Goal: Task Accomplishment & Management: Complete application form

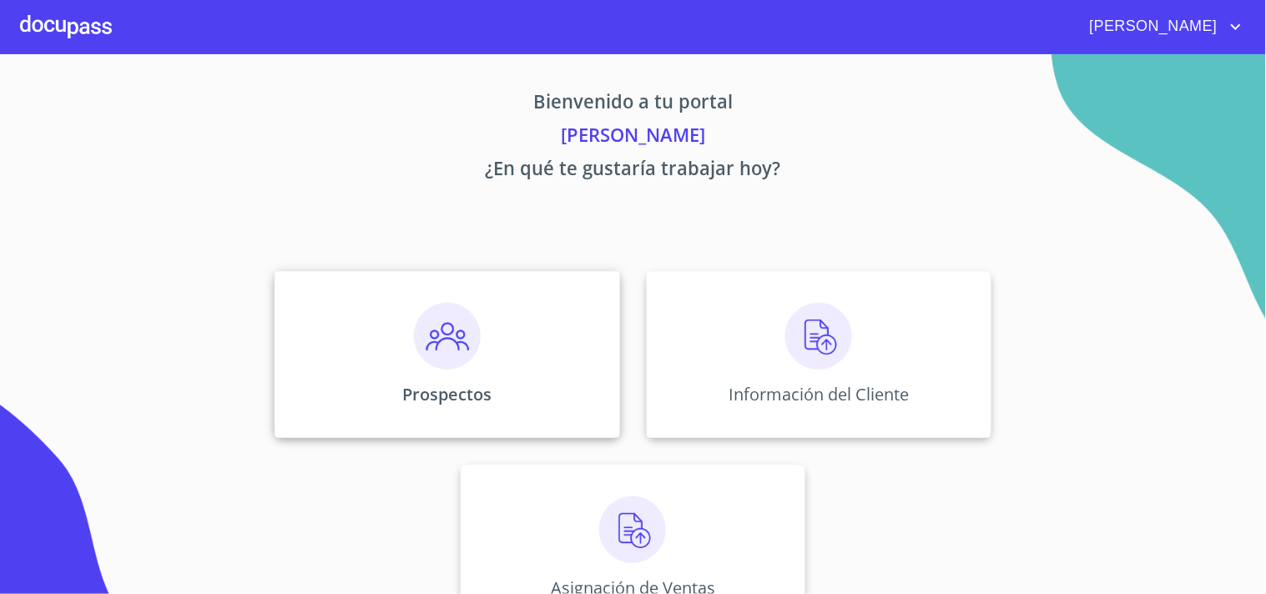
click at [421, 343] on img at bounding box center [447, 336] width 67 height 67
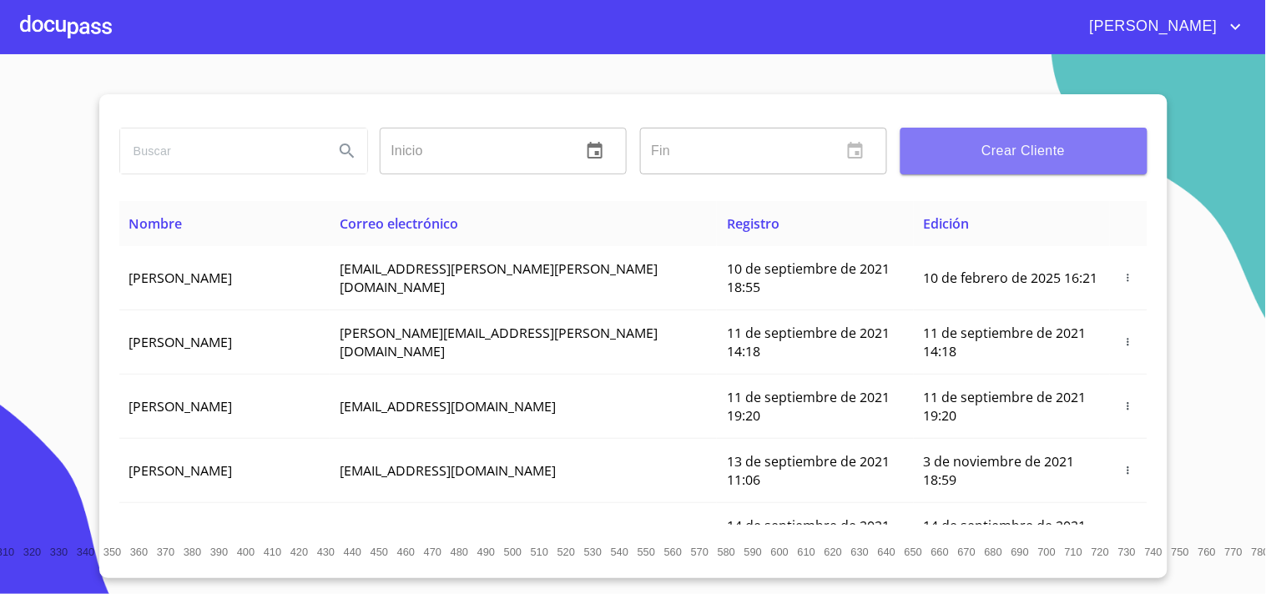
click at [1026, 149] on span "Crear Cliente" at bounding box center [1024, 150] width 220 height 23
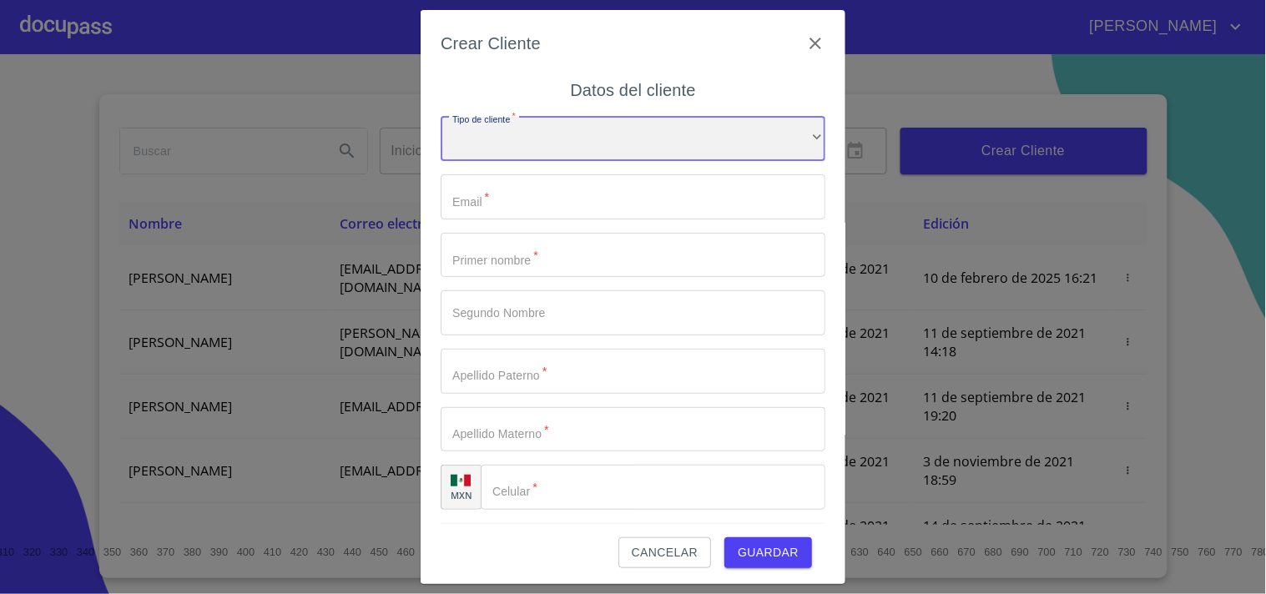
click at [551, 129] on div "​" at bounding box center [633, 139] width 385 height 45
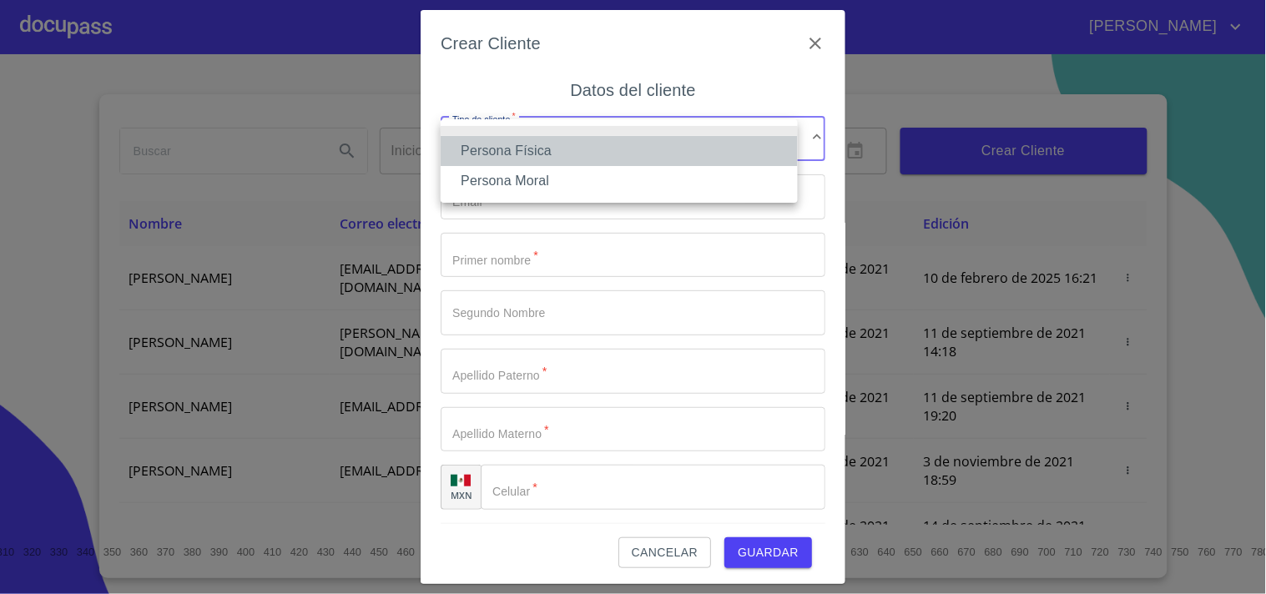
click at [541, 145] on li "Persona Física" at bounding box center [619, 151] width 357 height 30
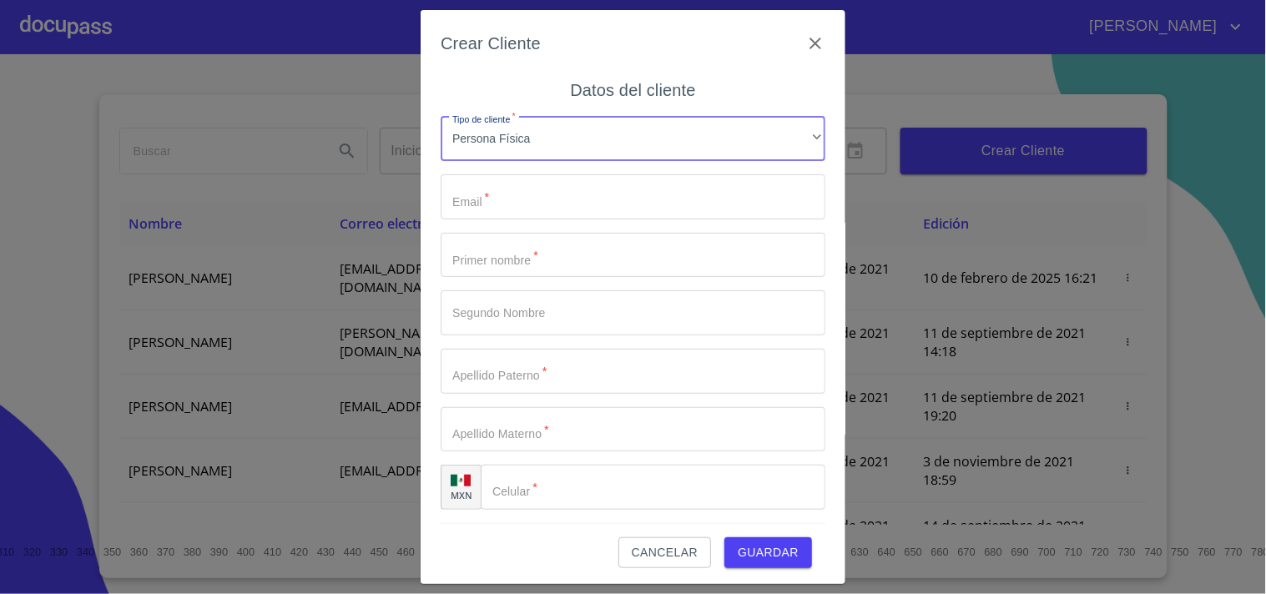
click at [546, 192] on input "Tipo de cliente   *" at bounding box center [633, 196] width 385 height 45
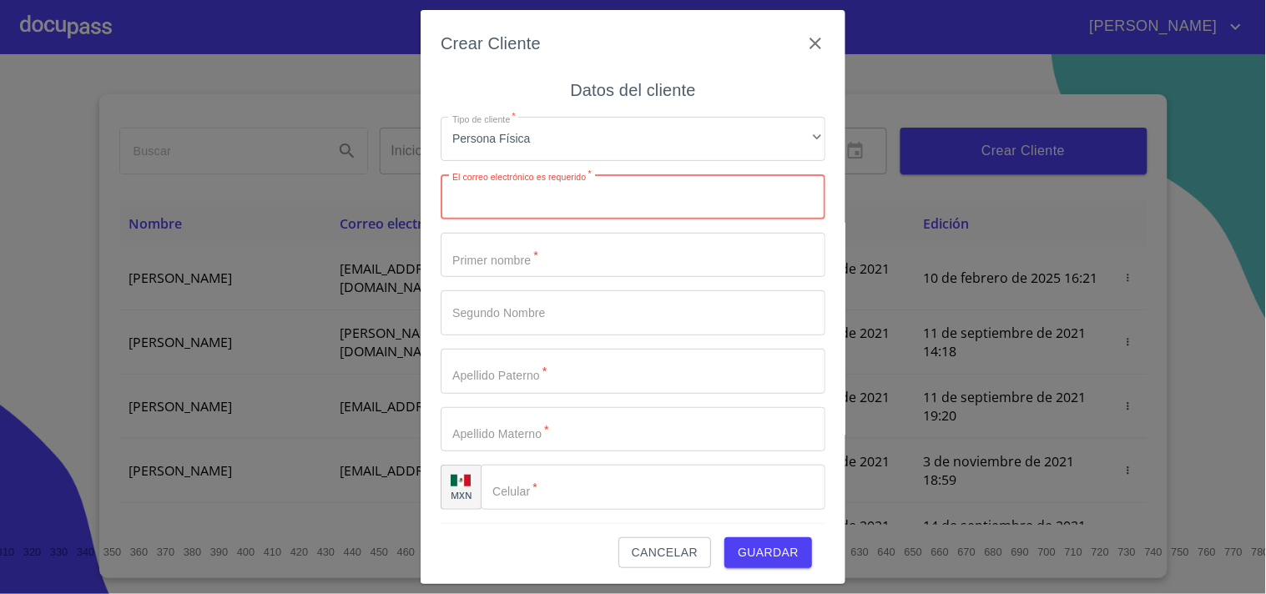
click at [490, 195] on input "Tipo de cliente   *" at bounding box center [633, 196] width 385 height 45
paste input "[EMAIL_ADDRESS][DOMAIN_NAME]"
type input "[EMAIL_ADDRESS][DOMAIN_NAME]"
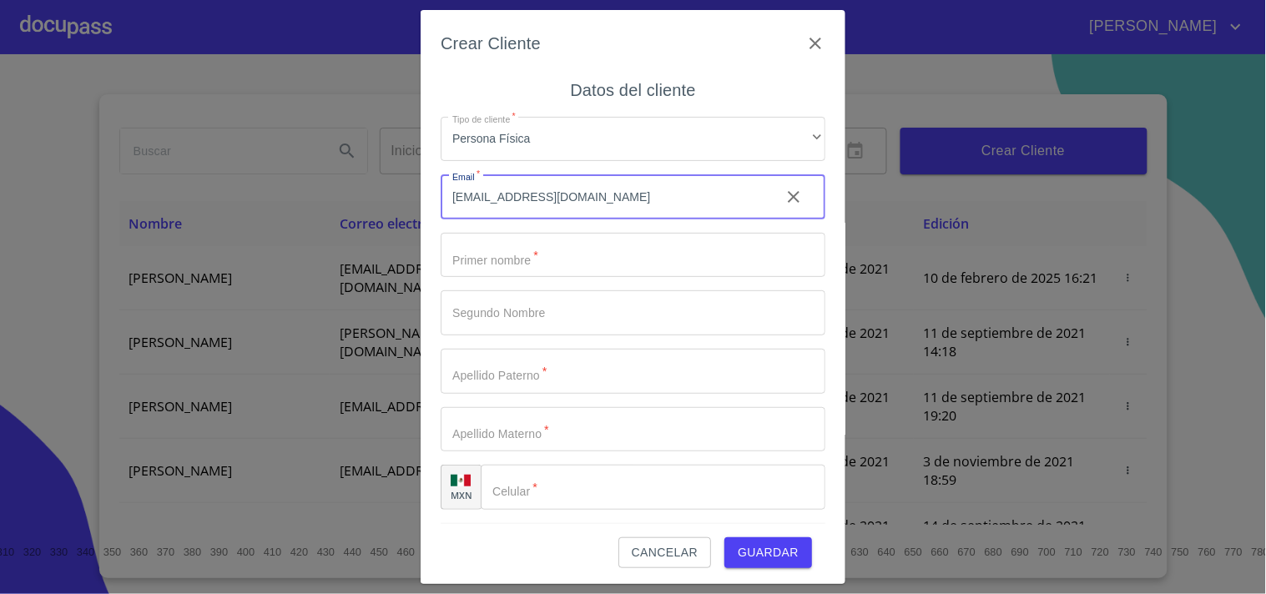
click at [553, 263] on input "Tipo de cliente   *" at bounding box center [633, 255] width 385 height 45
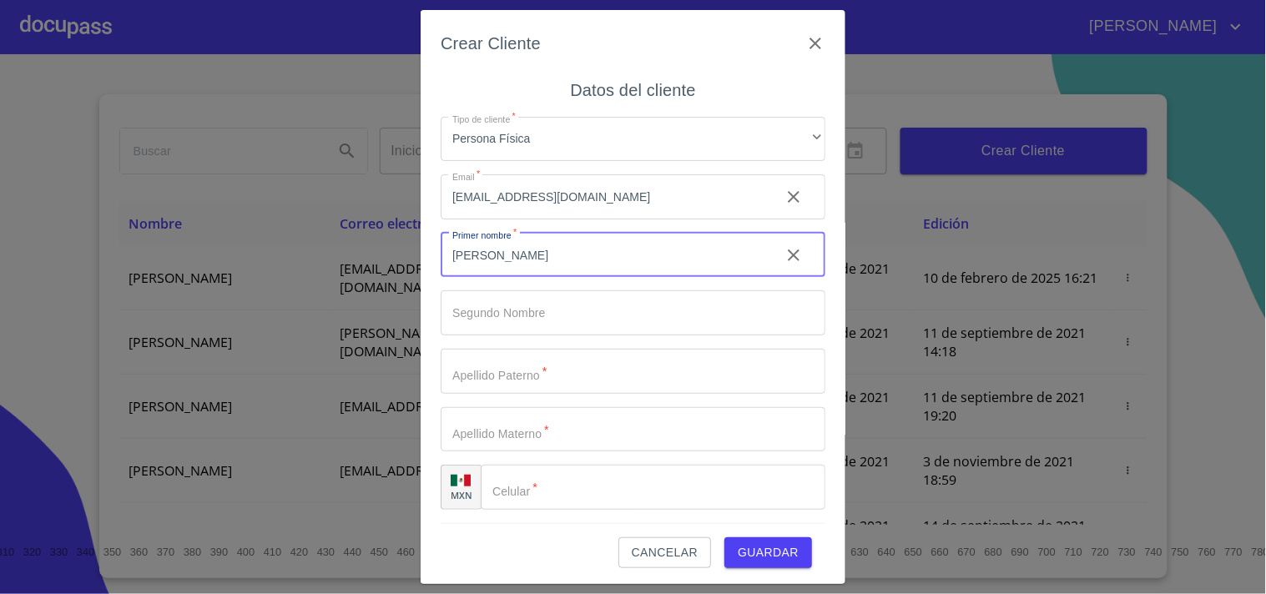
type input "[PERSON_NAME]"
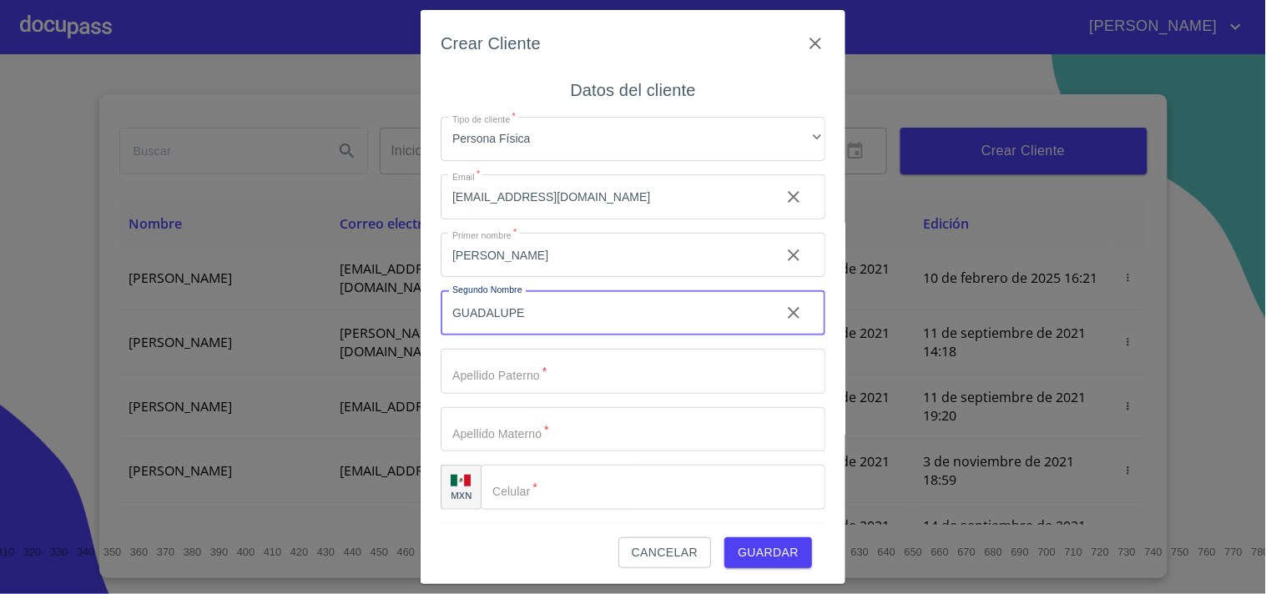
type input "GUADALUPE"
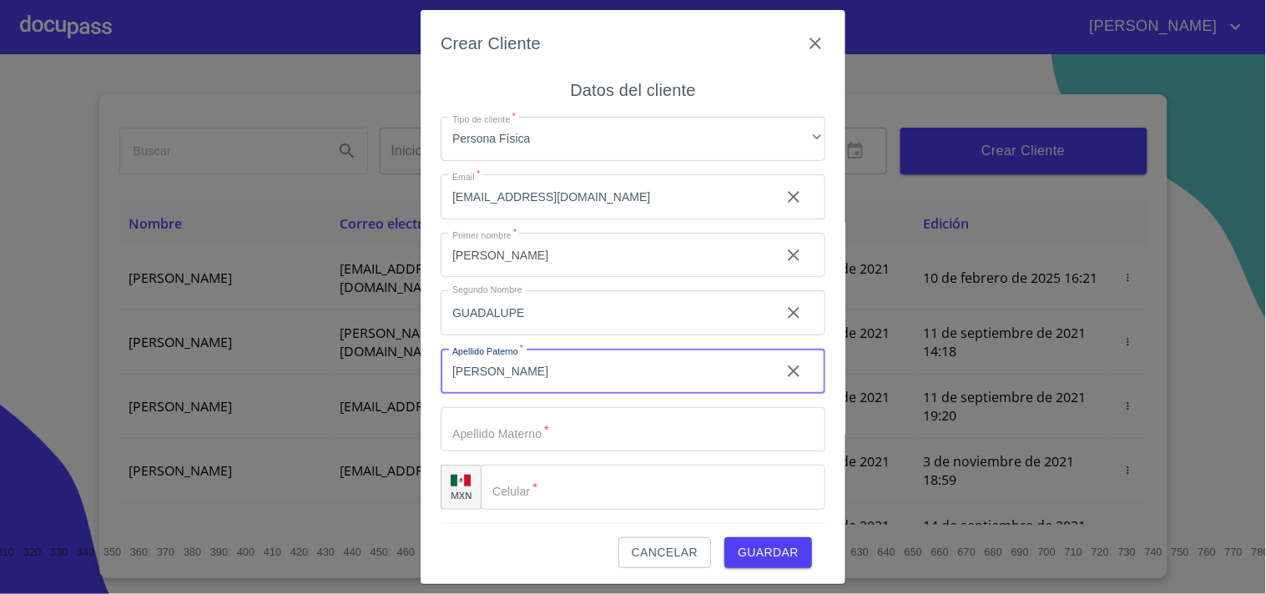
type input "[PERSON_NAME]"
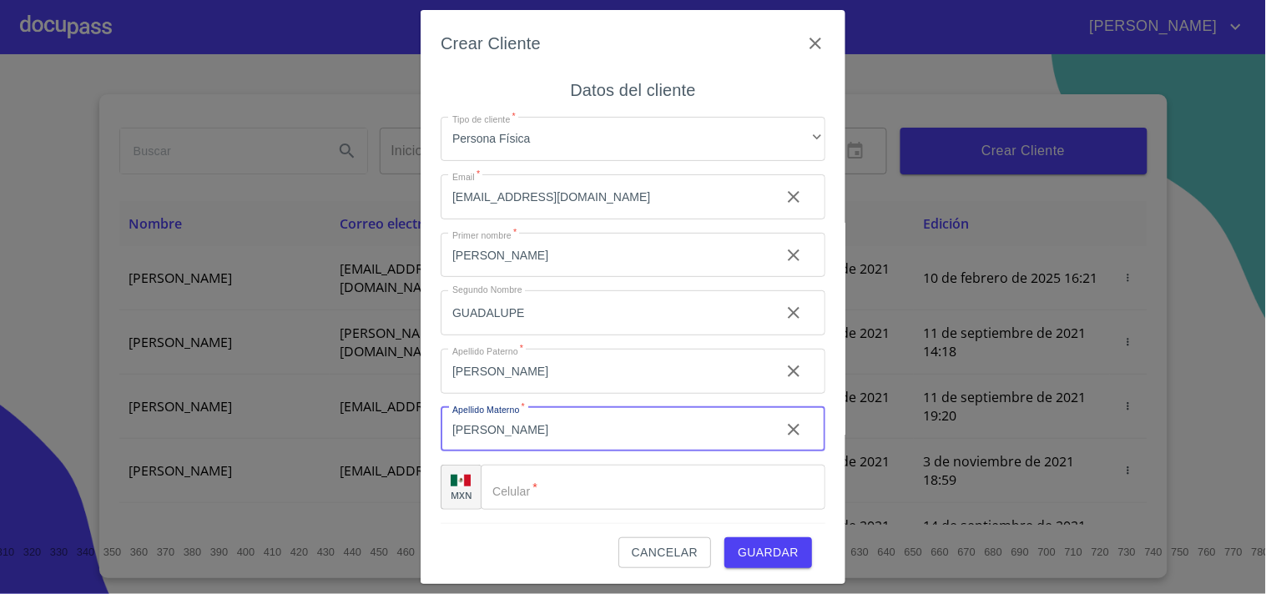
type input "[PERSON_NAME]"
click at [522, 486] on input "Tipo de cliente   *" at bounding box center [653, 487] width 345 height 45
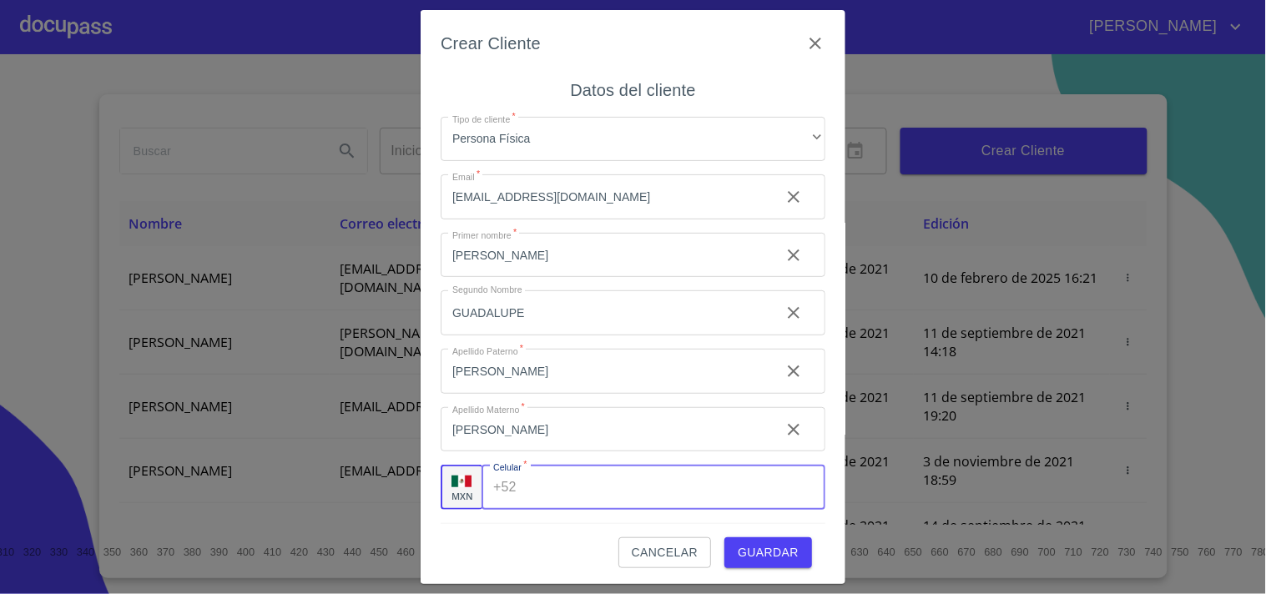
paste input "[PHONE_NUMBER]"
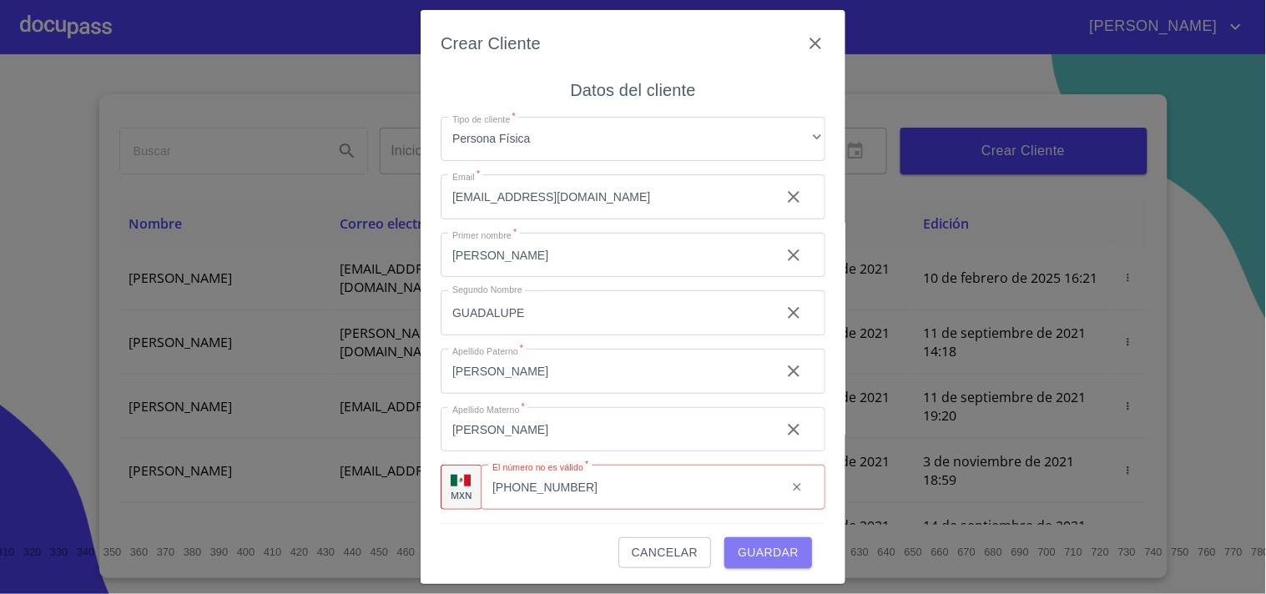
click at [751, 554] on span "Guardar" at bounding box center [768, 552] width 61 height 21
click at [657, 487] on input "[PHONE_NUMBER]" at bounding box center [647, 487] width 251 height 45
click at [754, 548] on span "Guardar" at bounding box center [768, 552] width 61 height 21
type input "[PHONE_NUMBER]"
click at [763, 552] on span "Guardar" at bounding box center [768, 552] width 61 height 21
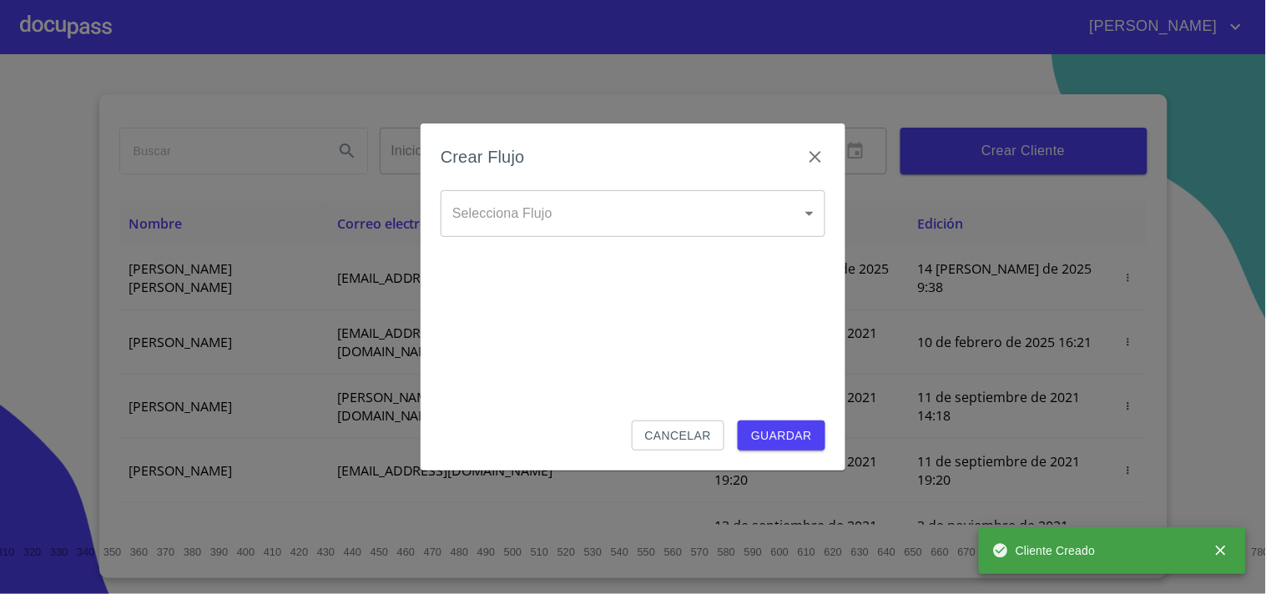
click at [472, 212] on body "[PERSON_NAME] ​ Fin ​ Crear Cliente Nombre Correo electrónico Registro Edición …" at bounding box center [633, 297] width 1266 height 594
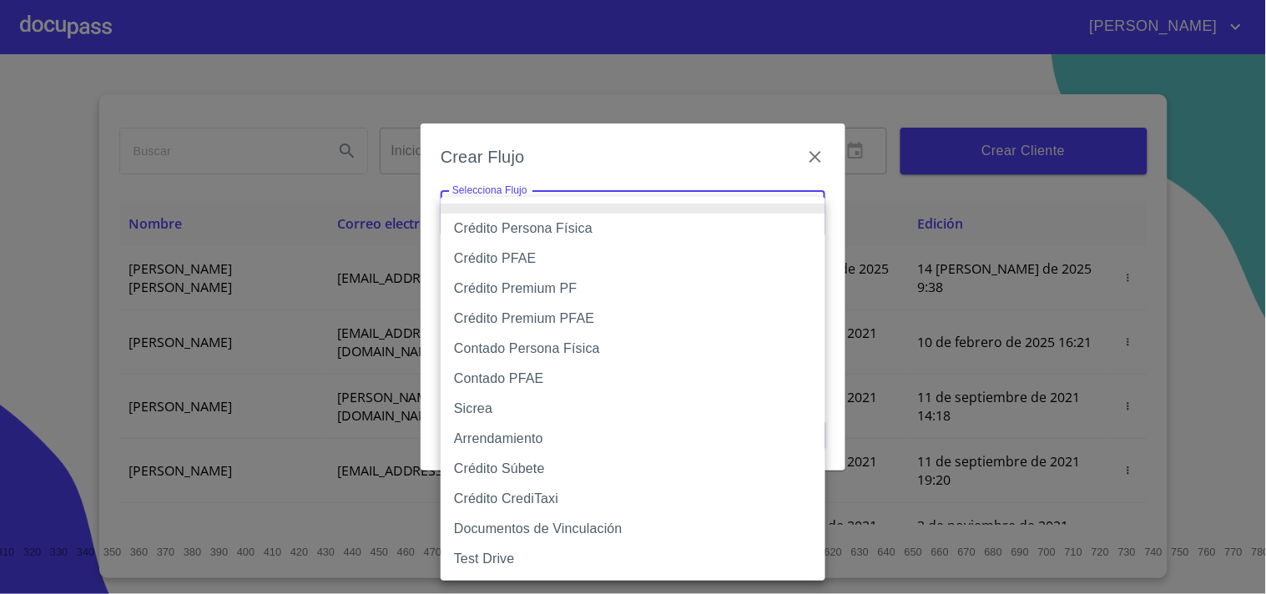
click at [529, 350] on li "Contado Persona Física" at bounding box center [633, 349] width 385 height 30
type input "60bf975b0d9865ccc2471536"
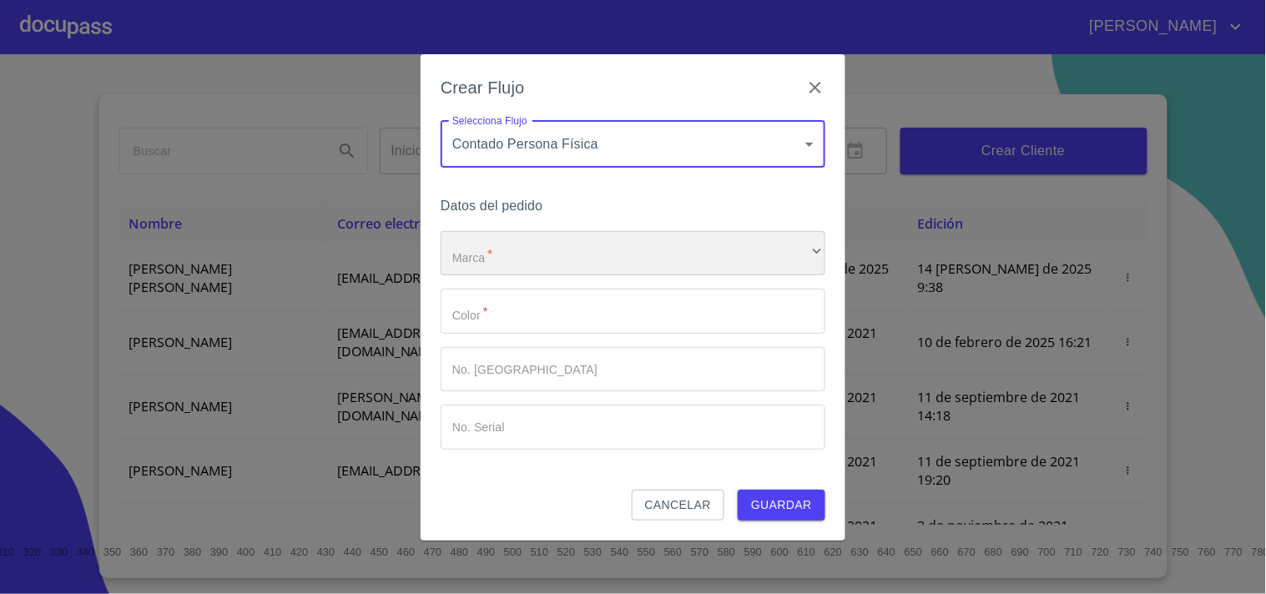
click at [524, 261] on div "​" at bounding box center [633, 253] width 385 height 45
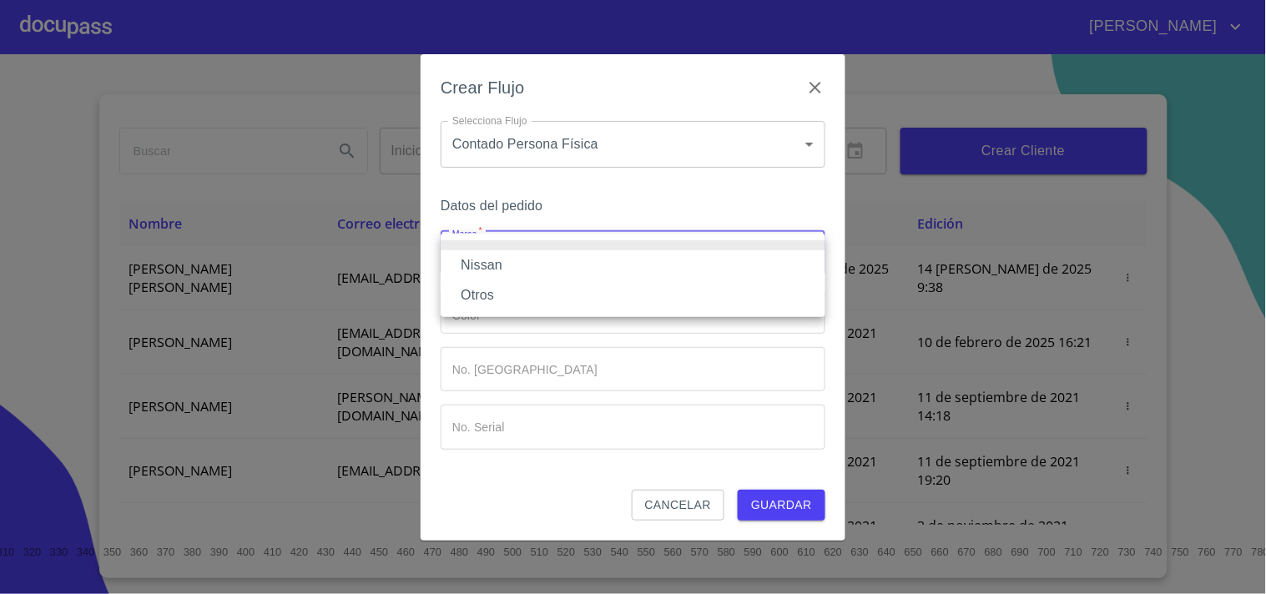
click at [502, 265] on li "Nissan" at bounding box center [633, 265] width 385 height 30
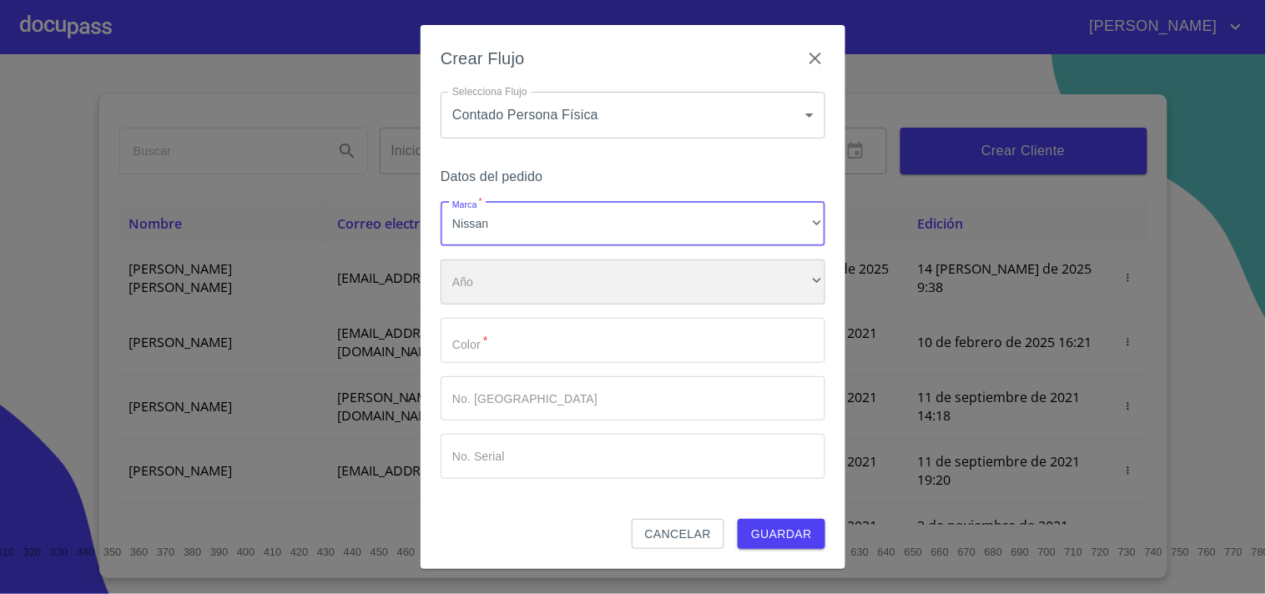
click at [495, 292] on div "​" at bounding box center [633, 282] width 385 height 45
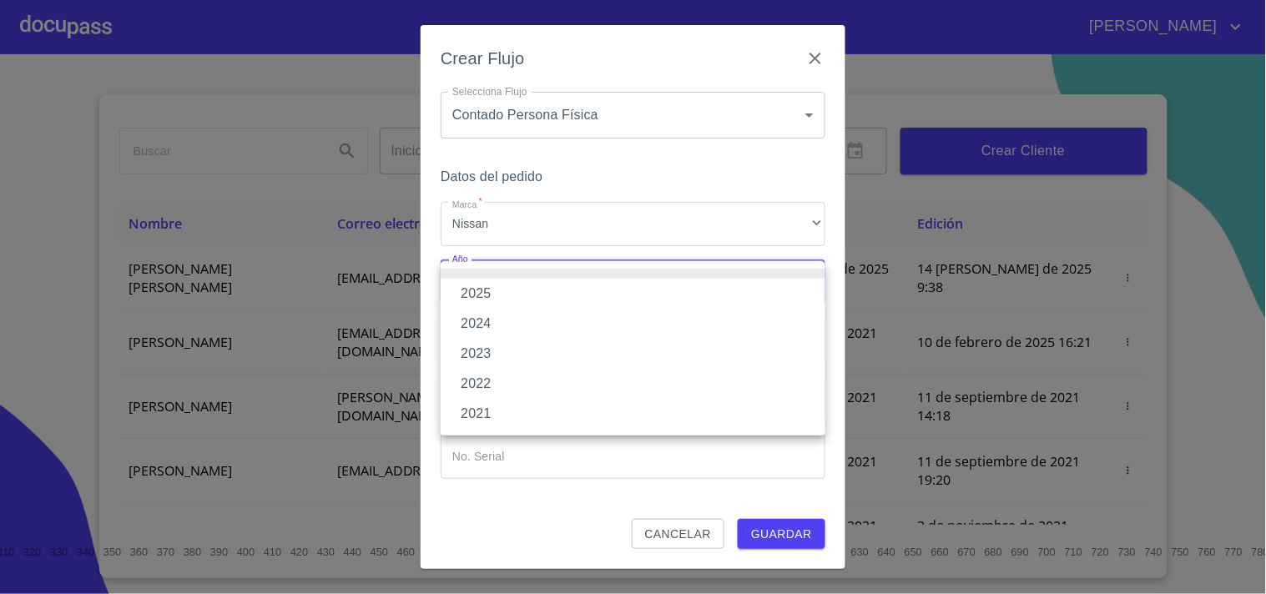
click at [487, 325] on li "2024" at bounding box center [633, 324] width 385 height 30
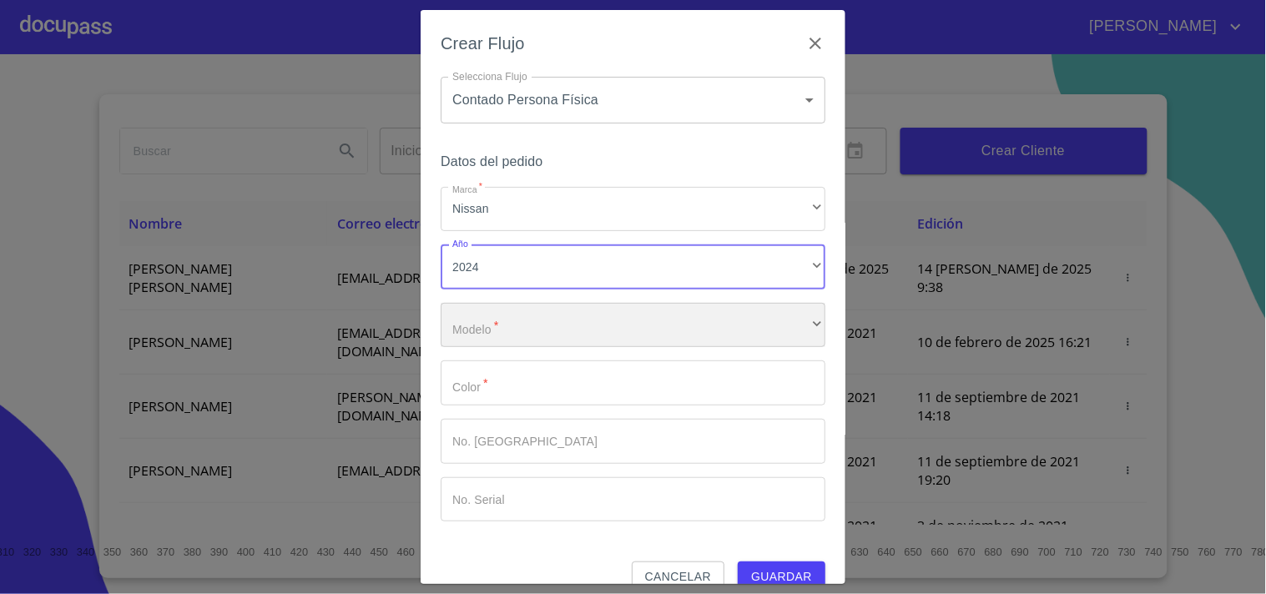
click at [505, 321] on div "​" at bounding box center [633, 325] width 385 height 45
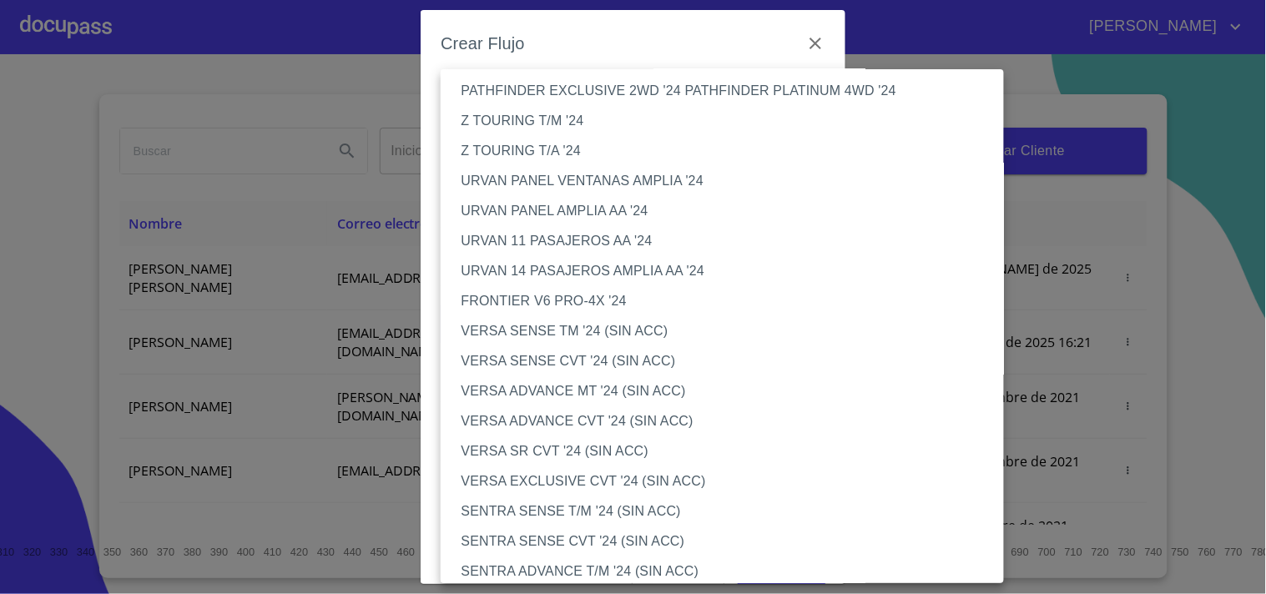
scroll to position [1483, 0]
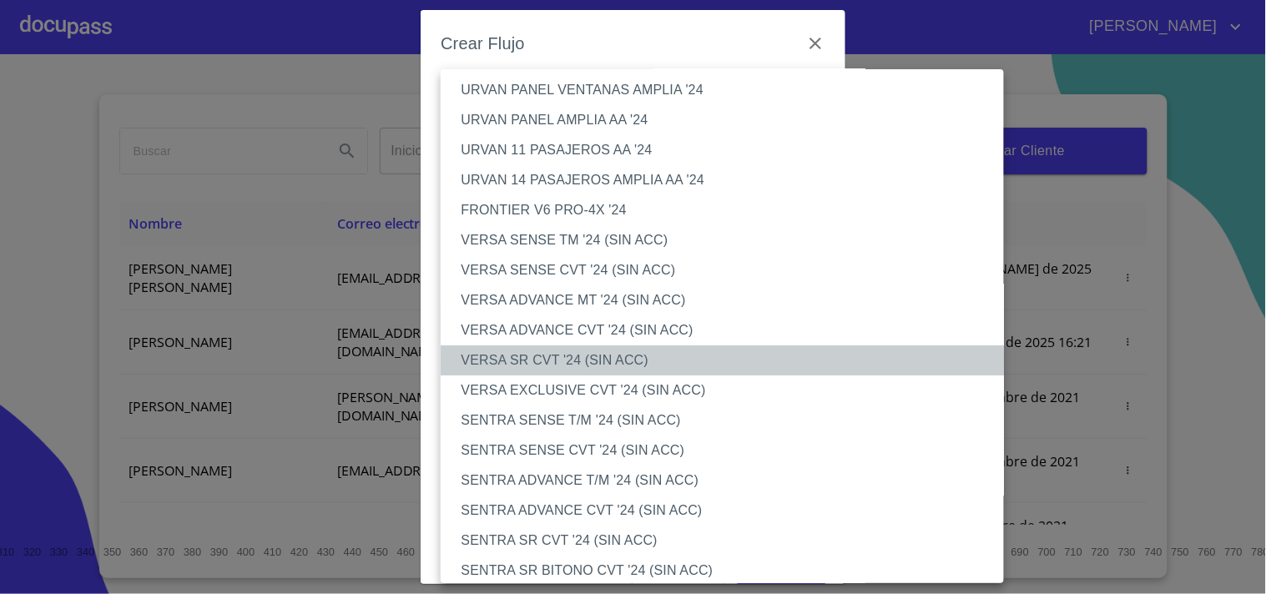
click at [540, 361] on li "VERSA SR CVT '24 (SIN ACC)" at bounding box center [729, 360] width 577 height 30
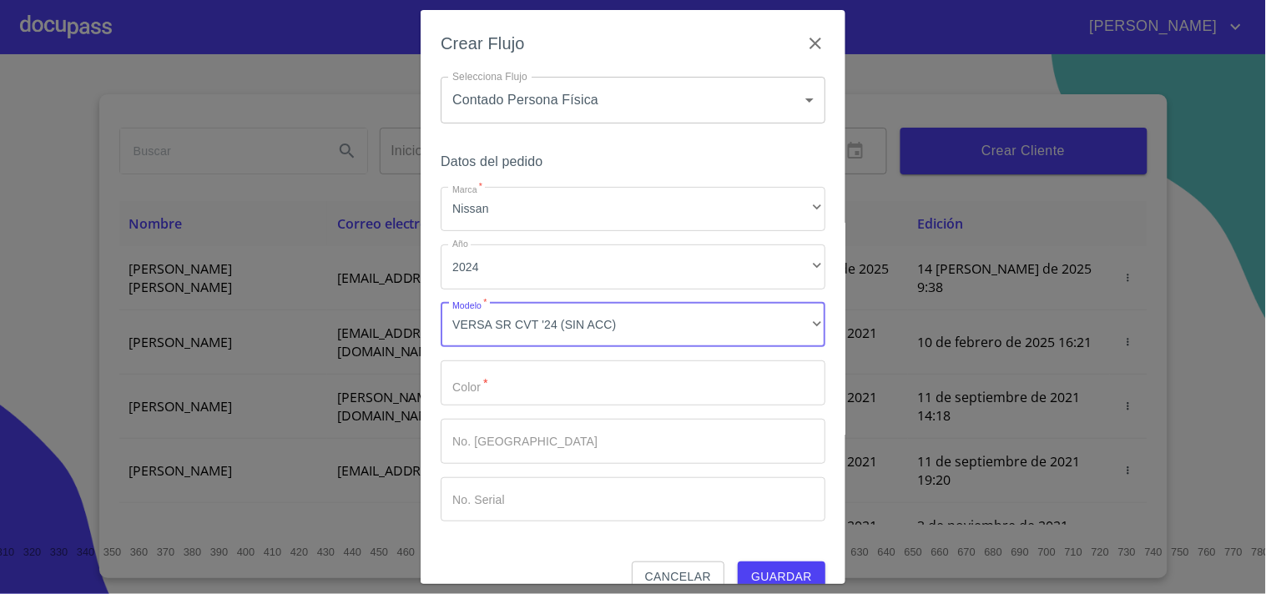
click at [504, 391] on input "Marca   *" at bounding box center [633, 383] width 385 height 45
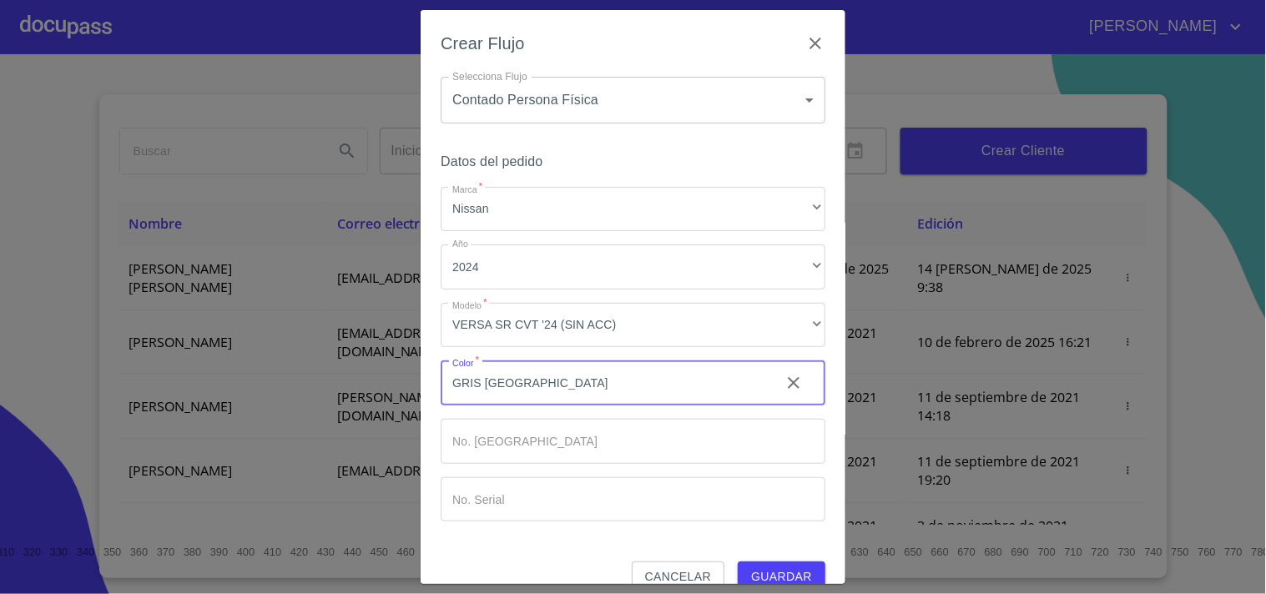
type input "GRIS [GEOGRAPHIC_DATA]"
click at [774, 573] on span "Guardar" at bounding box center [781, 577] width 61 height 21
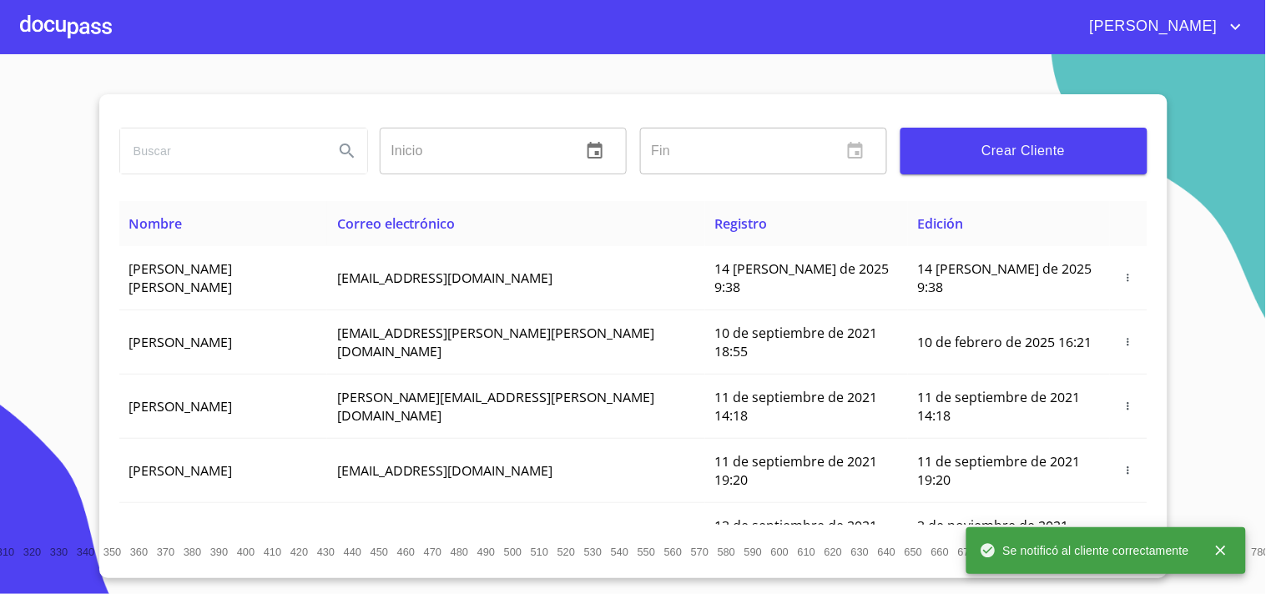
click at [92, 26] on div at bounding box center [66, 26] width 92 height 53
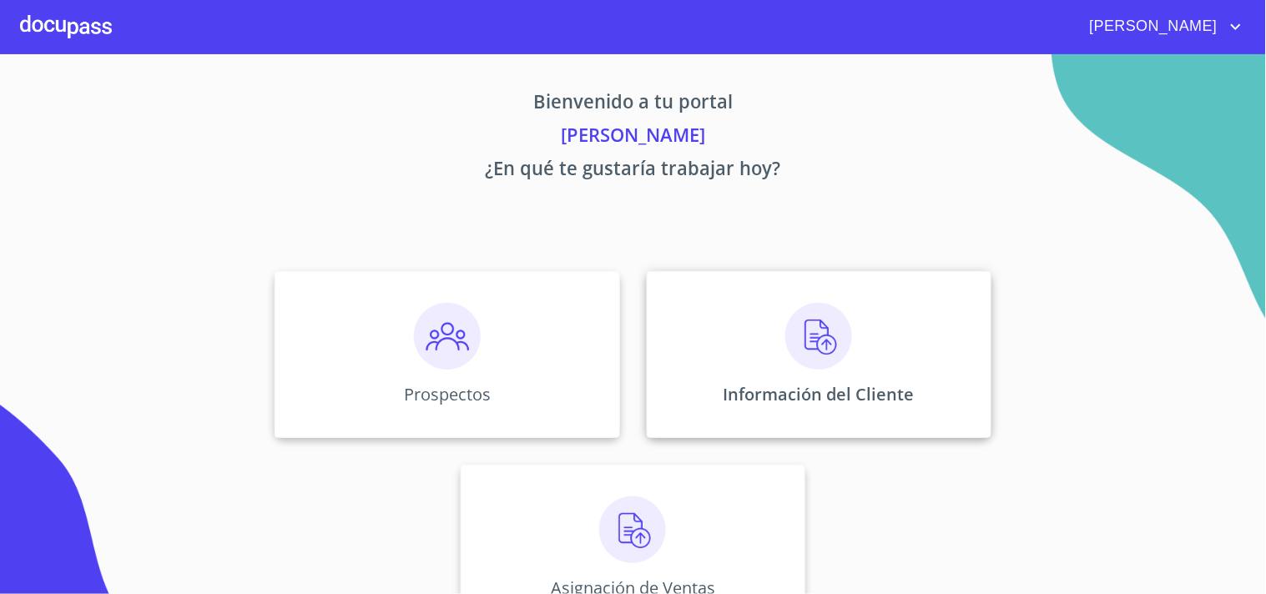
click at [808, 327] on img at bounding box center [818, 336] width 67 height 67
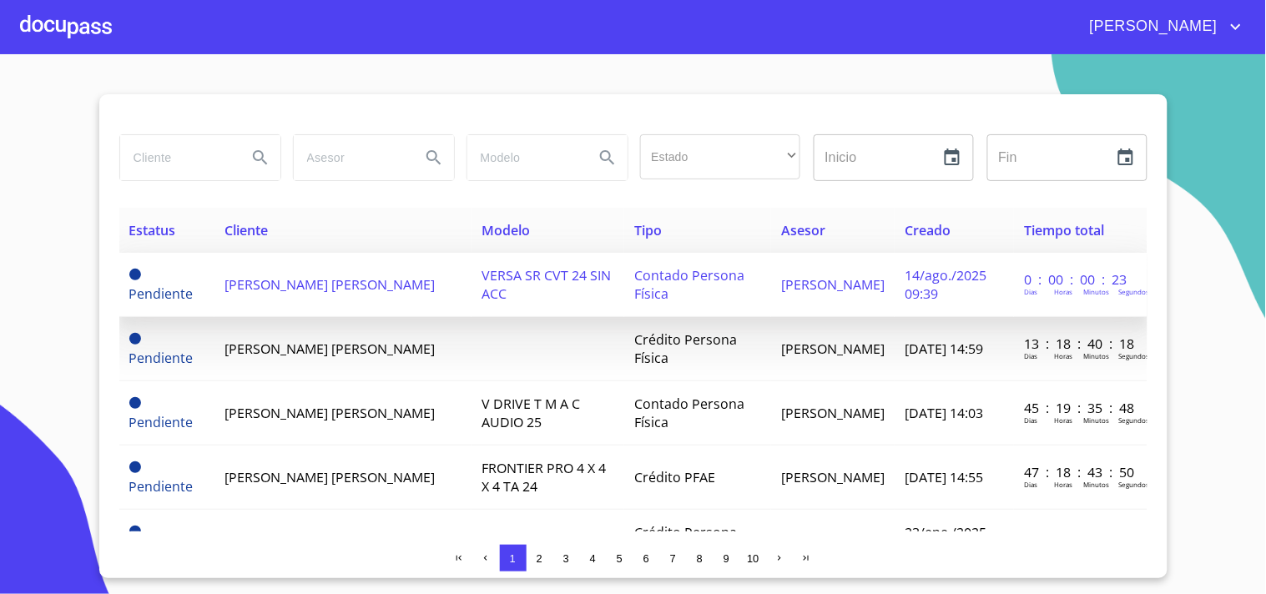
click at [290, 279] on span "[PERSON_NAME] [PERSON_NAME]" at bounding box center [329, 284] width 210 height 18
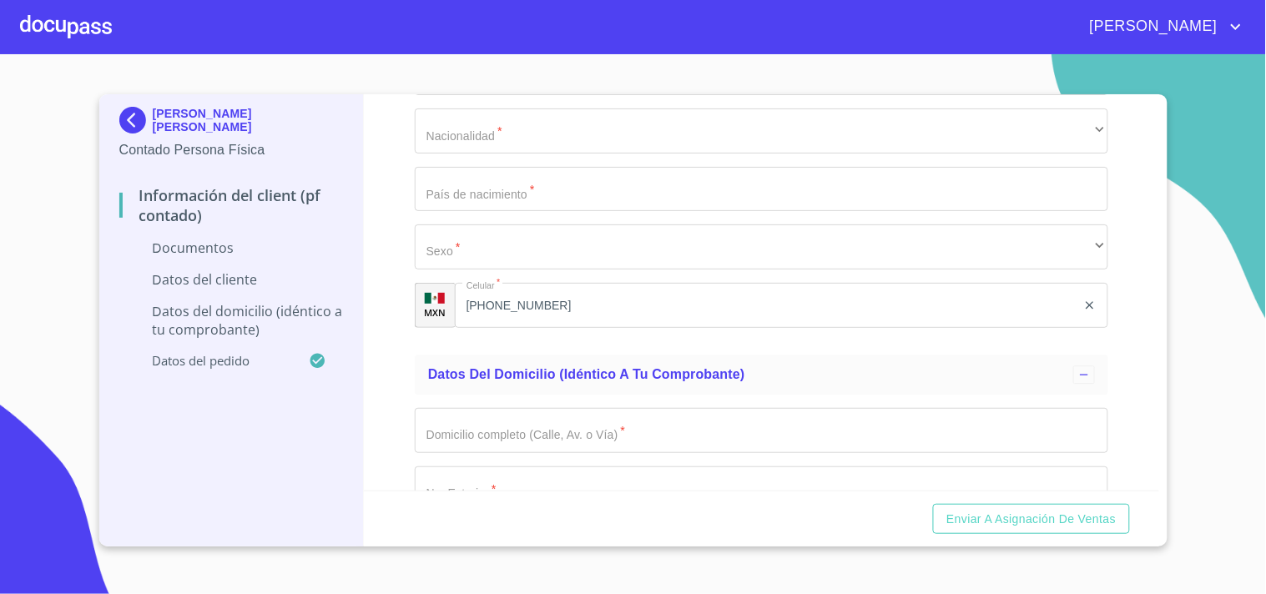
scroll to position [2681, 0]
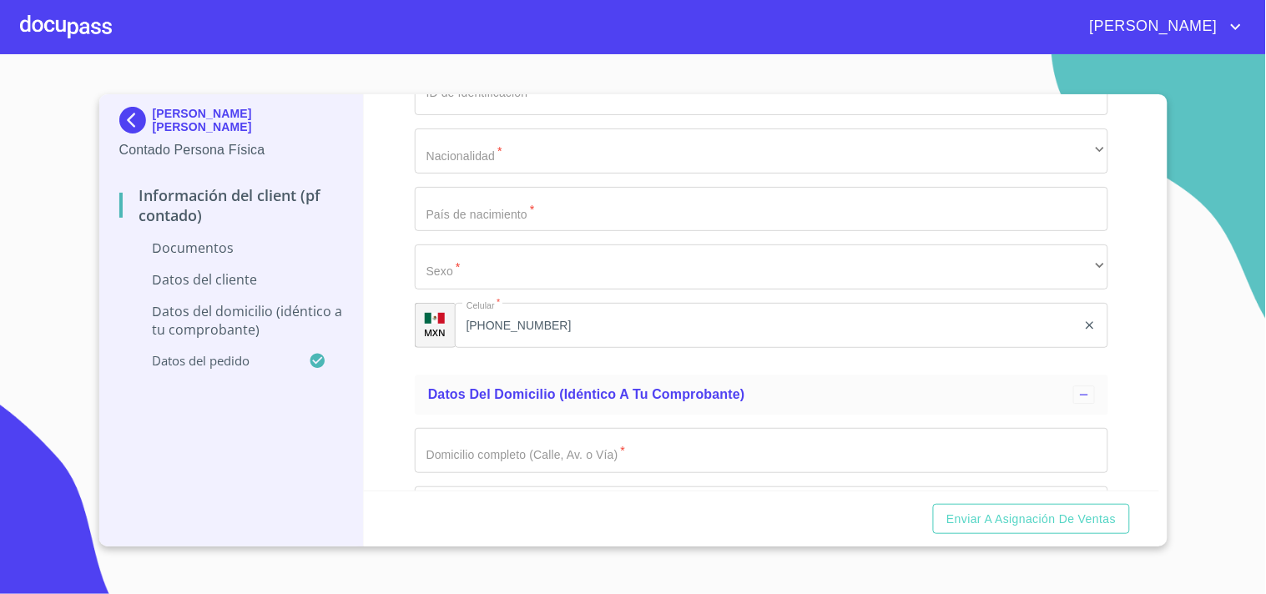
paste input "RIGE930824MJCVNL17"
click at [426, 58] on input "RIGE930824MJCVNL17" at bounding box center [742, 35] width 655 height 45
type input "RIGE930824MJCVNL17"
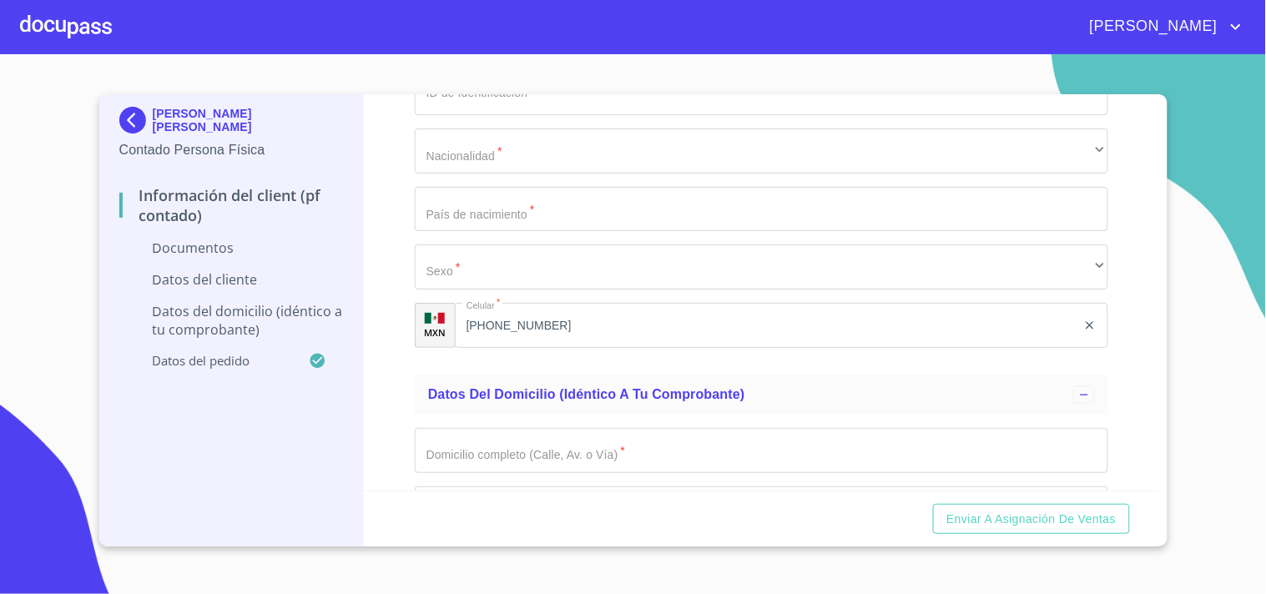
paste input "RIGE930824MJCVNL17"
type input "RIGE93082495A"
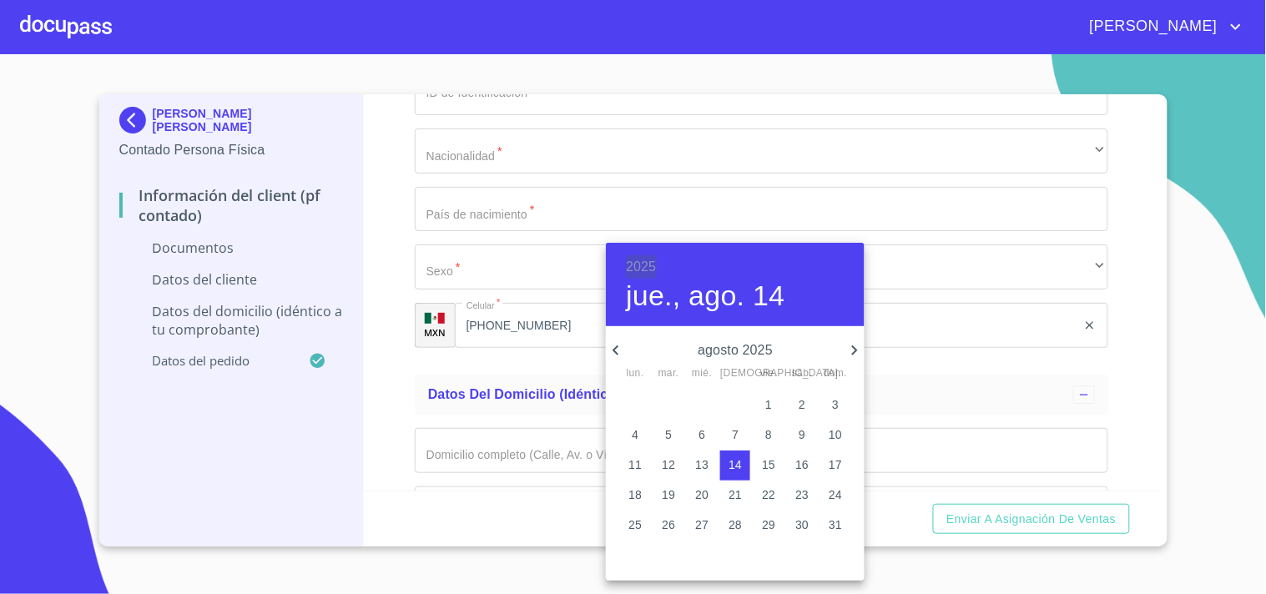
click at [648, 265] on h6 "2025" at bounding box center [641, 266] width 30 height 23
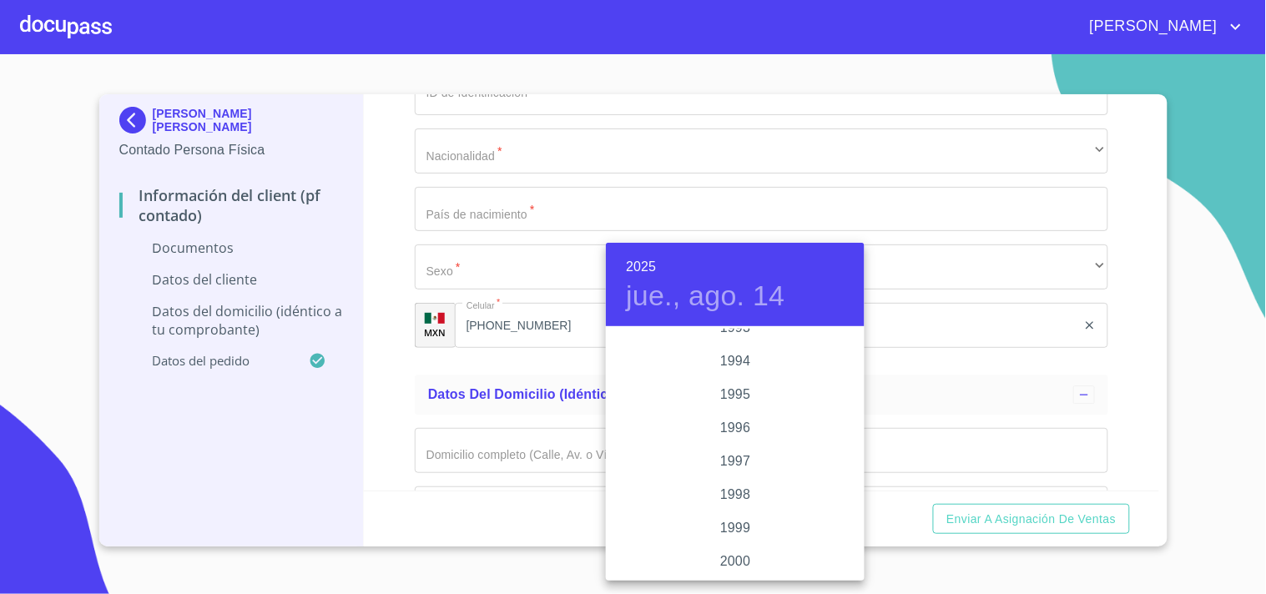
scroll to position [2251, 0]
click at [714, 361] on div "1993" at bounding box center [735, 364] width 259 height 33
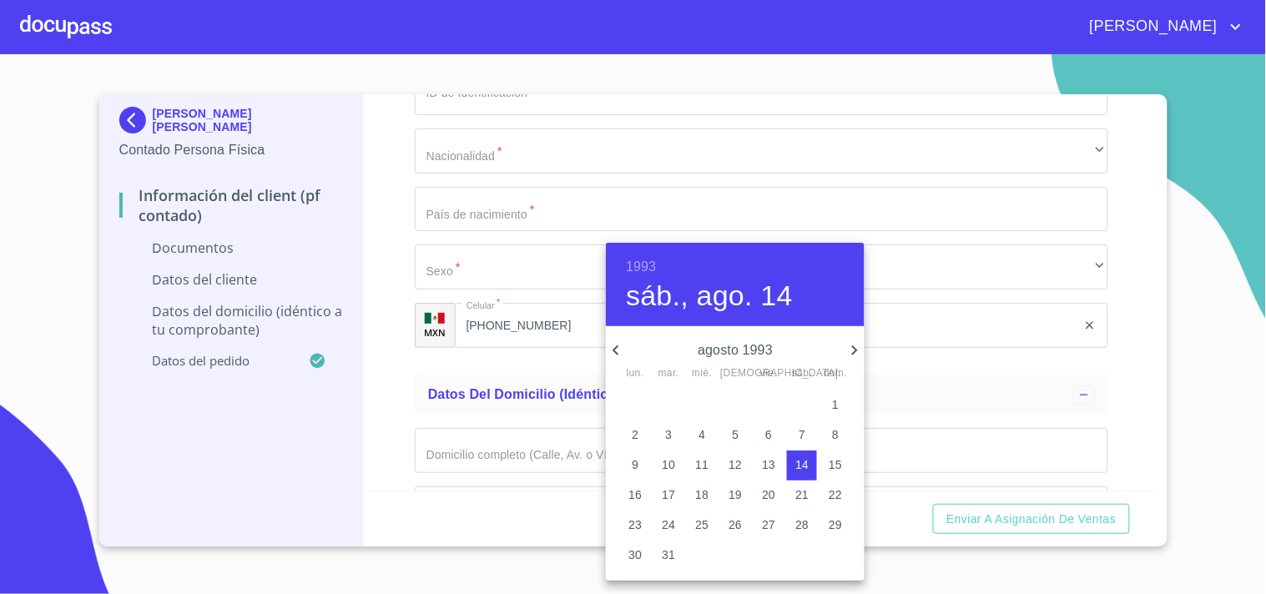
click at [668, 526] on p "24" at bounding box center [668, 525] width 13 height 17
type input "24 de ago. de 1993"
click at [396, 339] on div at bounding box center [633, 297] width 1266 height 594
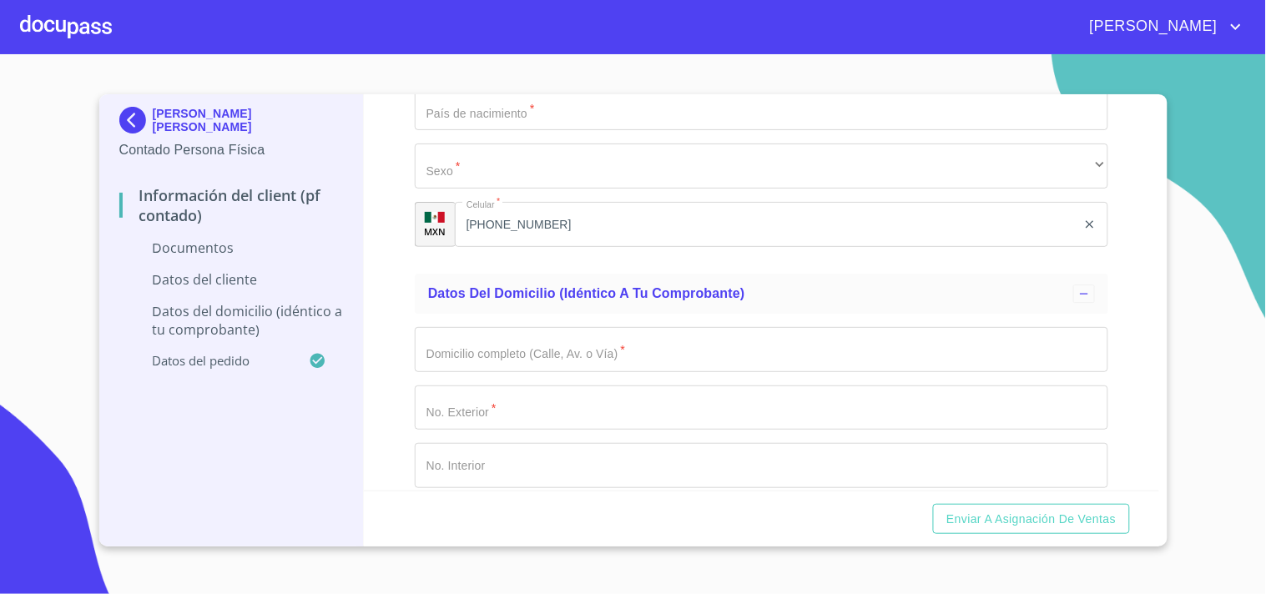
scroll to position [2867, 0]
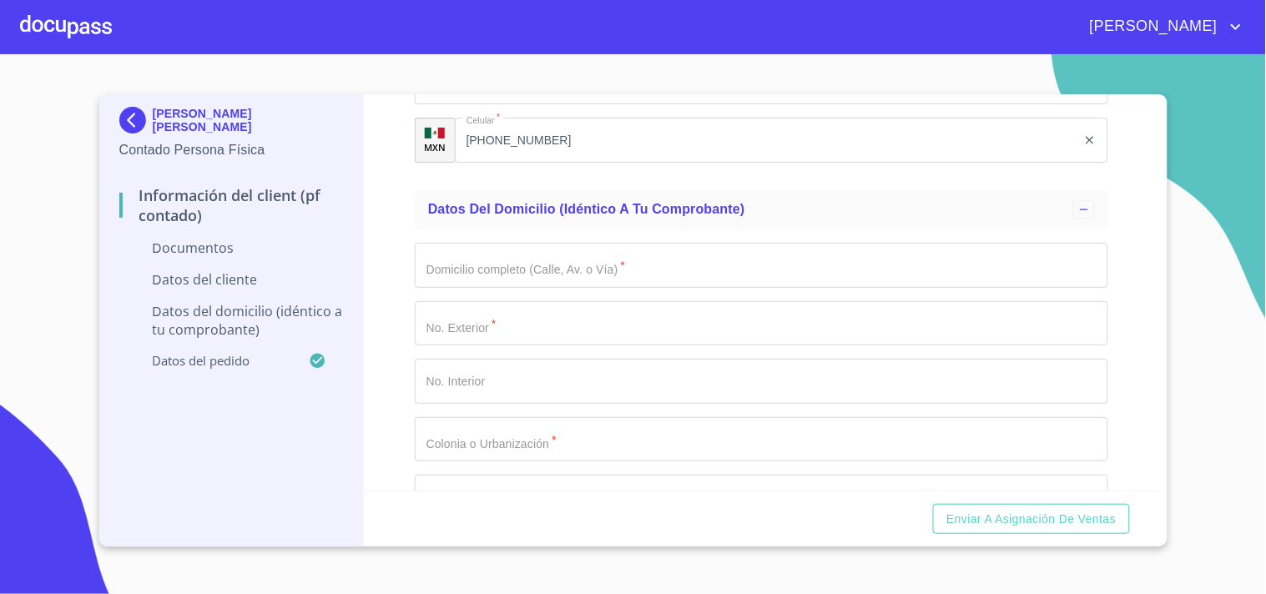
type input "1534580202"
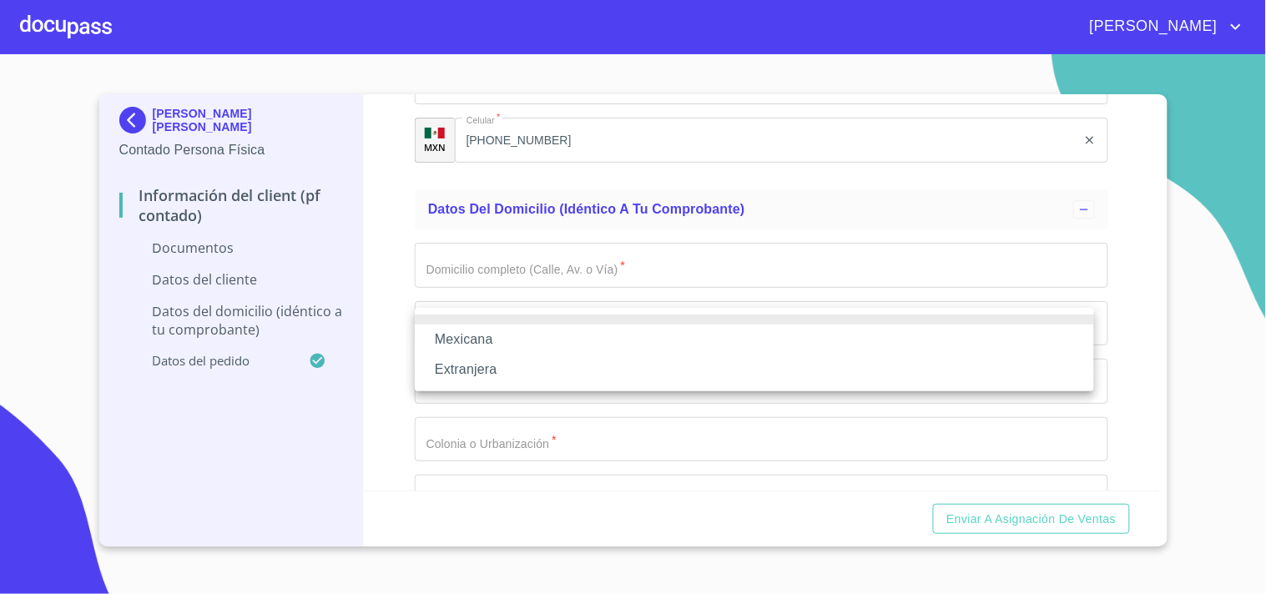
click at [484, 338] on li "Mexicana" at bounding box center [754, 340] width 679 height 30
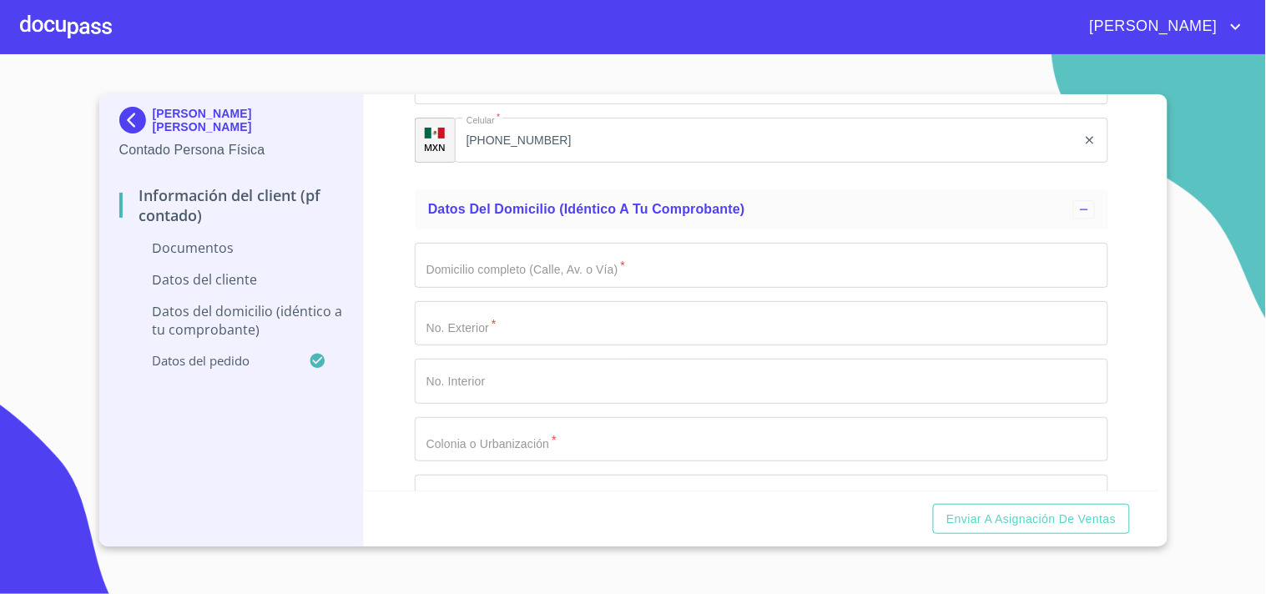
click at [478, 47] on input "Documento de identificación.   *" at bounding box center [761, 24] width 693 height 45
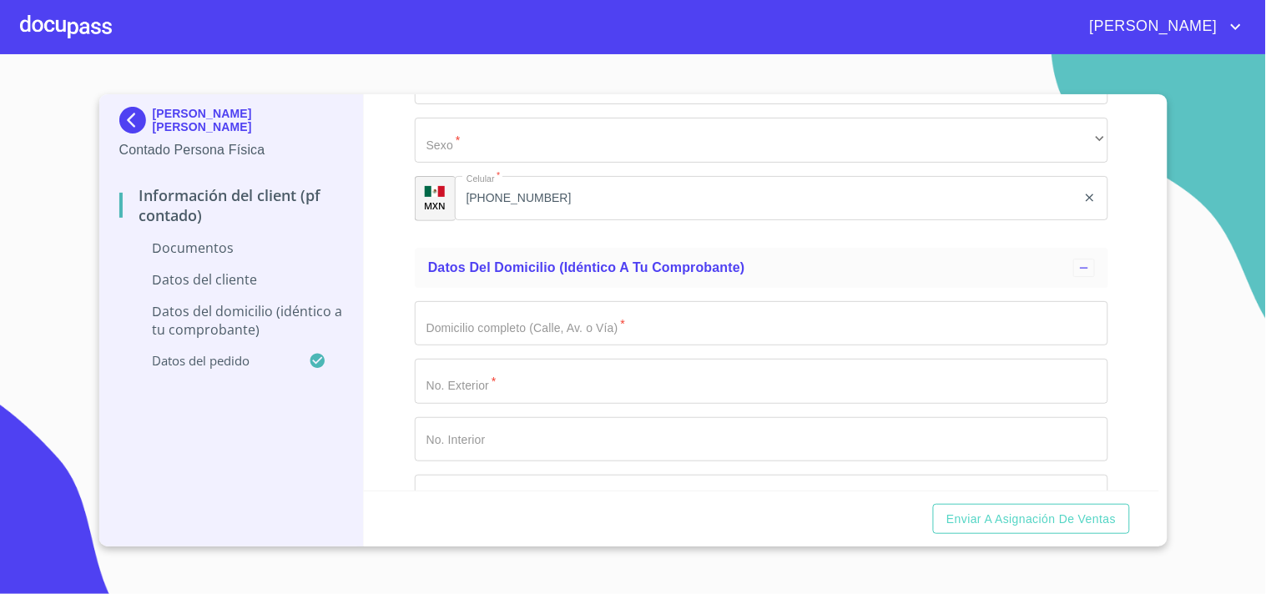
type input "[GEOGRAPHIC_DATA]"
click at [501, 104] on div "60 meses" at bounding box center [761, 81] width 693 height 45
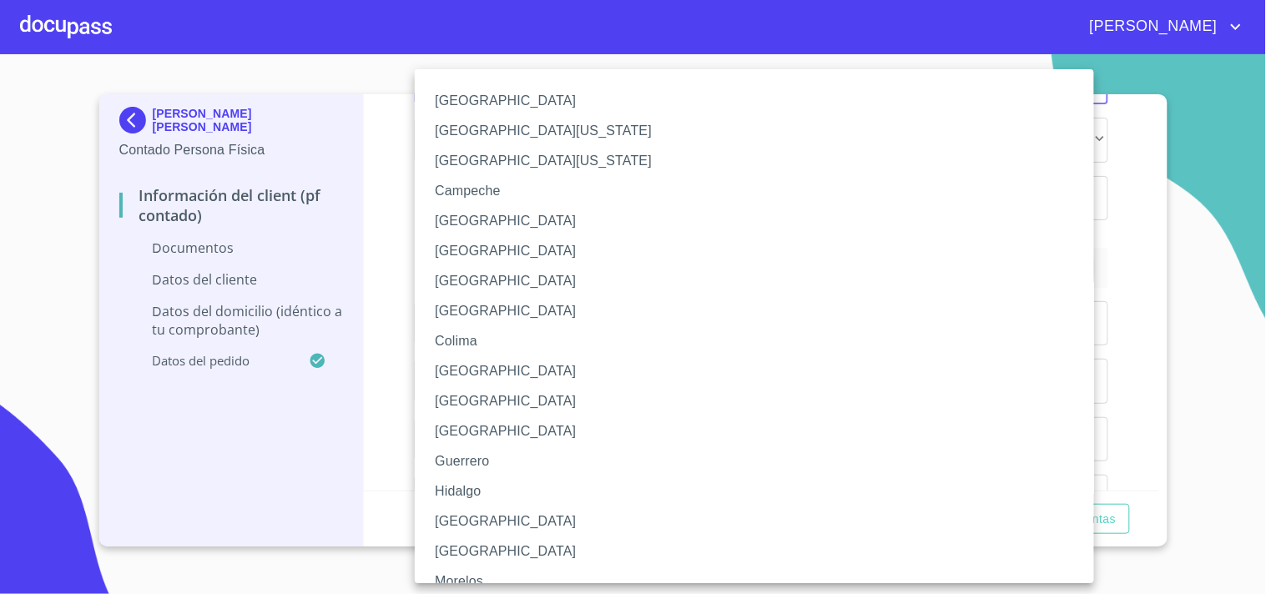
click at [477, 516] on li "[GEOGRAPHIC_DATA]" at bounding box center [761, 522] width 693 height 30
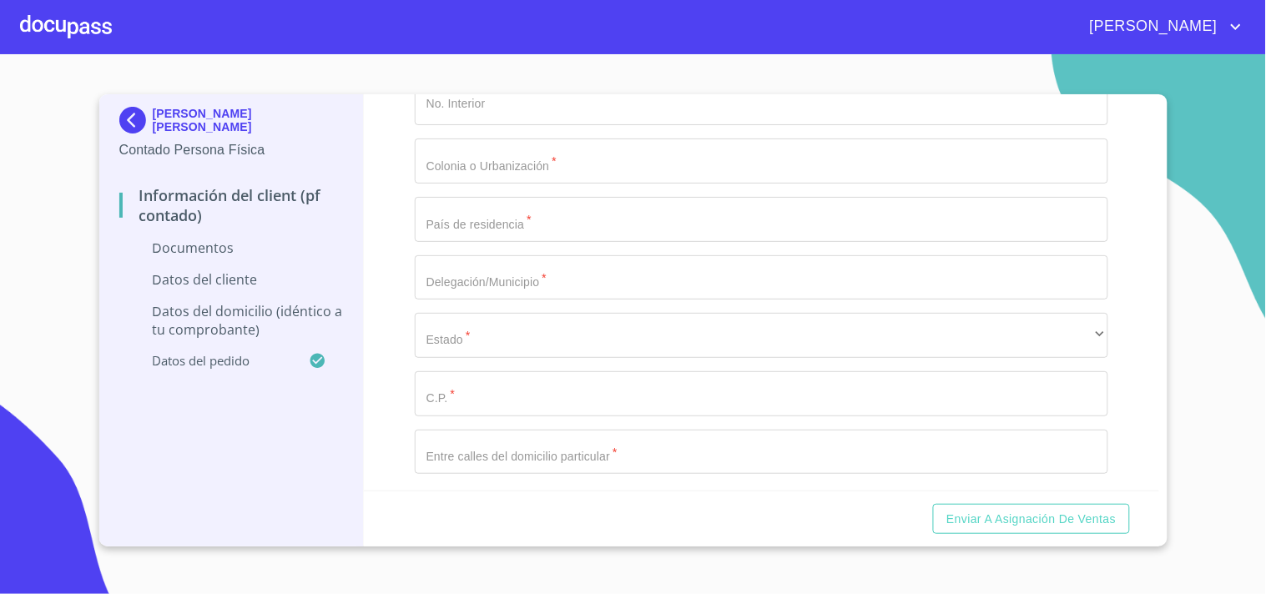
scroll to position [3238, 0]
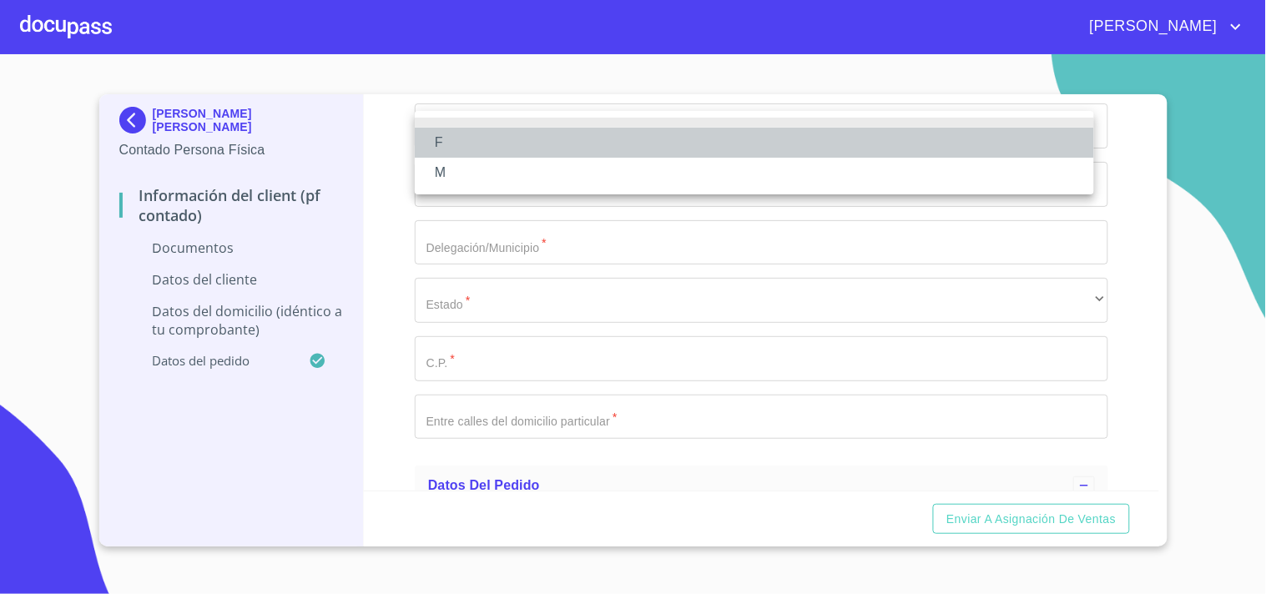
click at [462, 136] on li "F" at bounding box center [754, 143] width 679 height 30
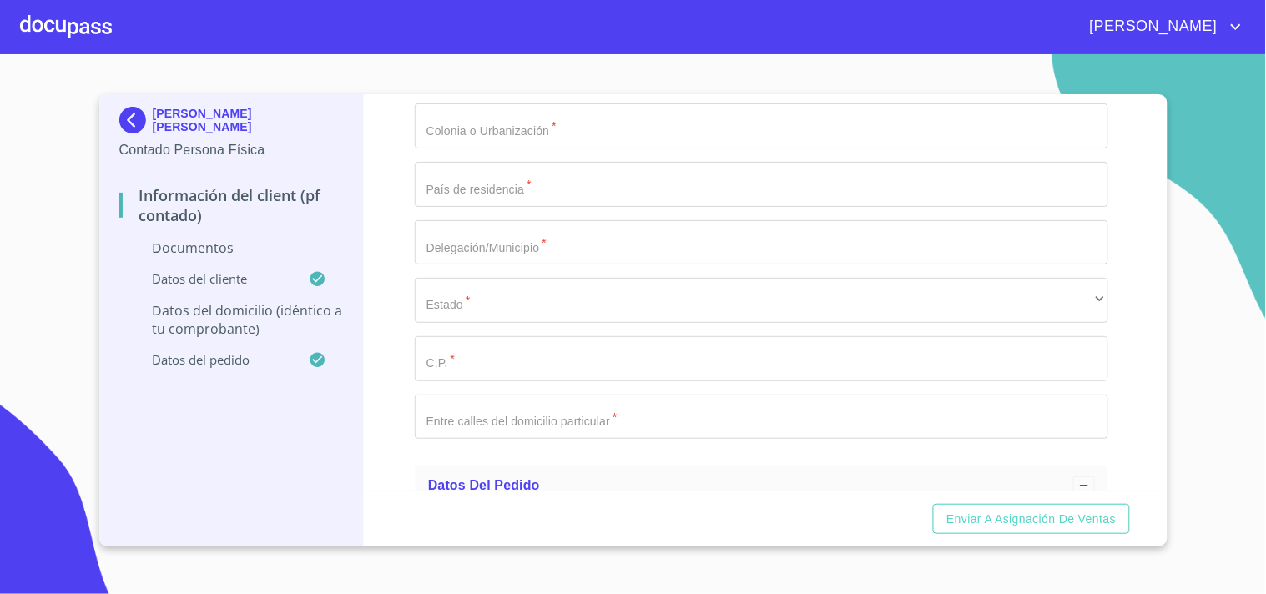
type input "s"
type input "SAN TITO"
type input "1402"
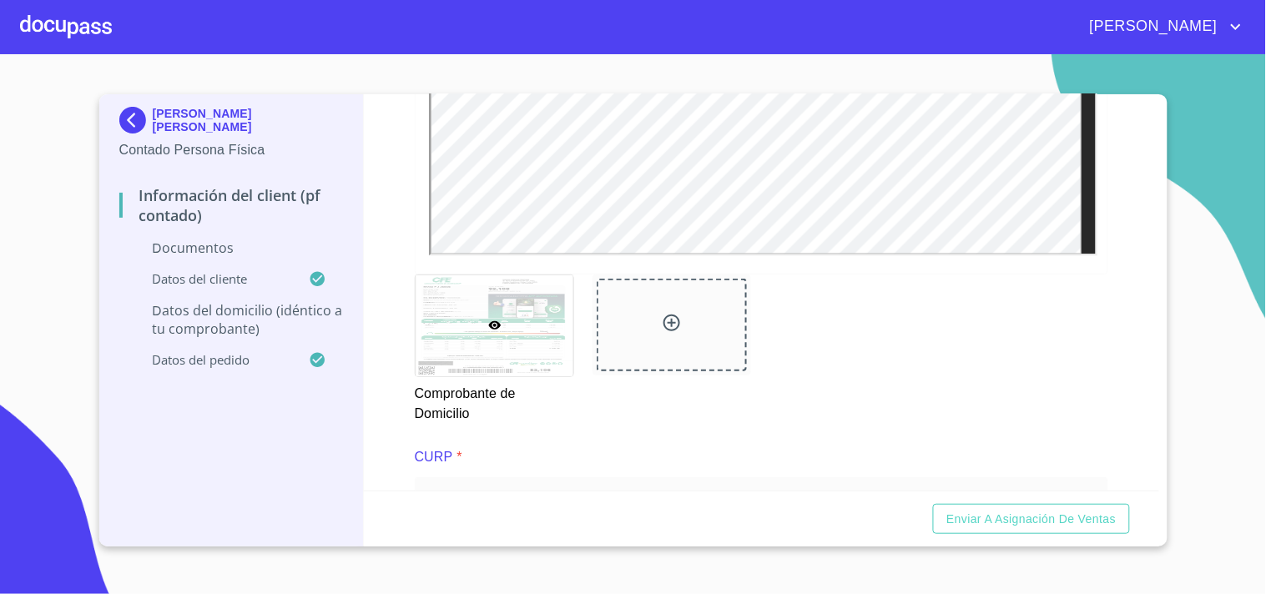
scroll to position [850, 0]
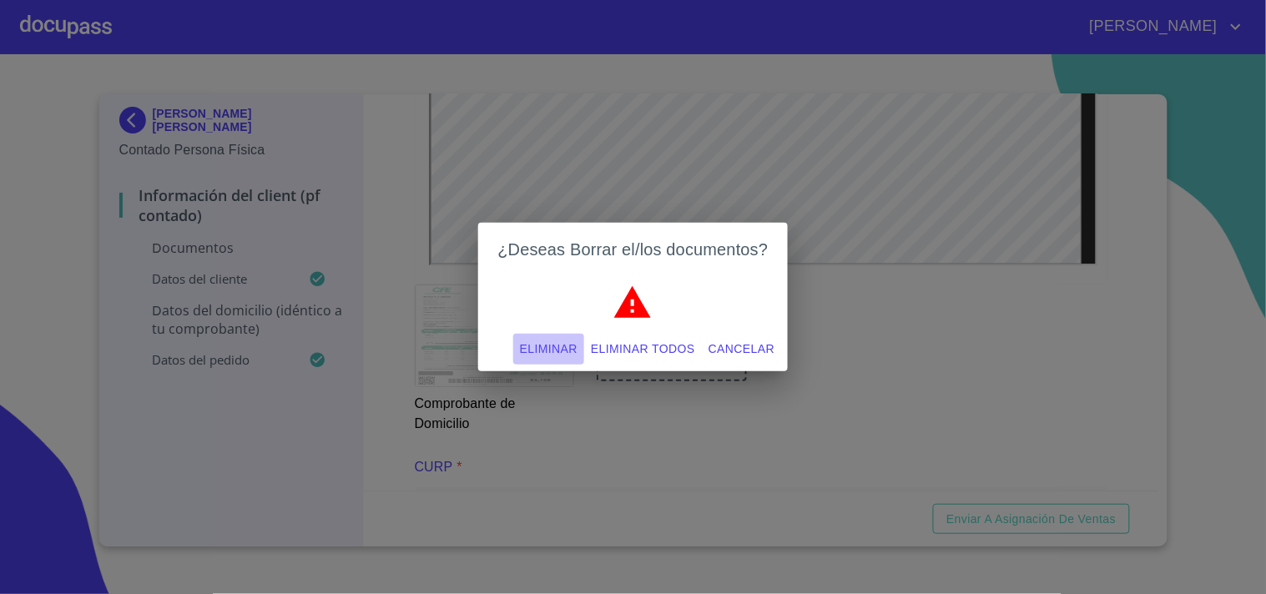
click at [551, 345] on span "Eliminar" at bounding box center [549, 349] width 58 height 21
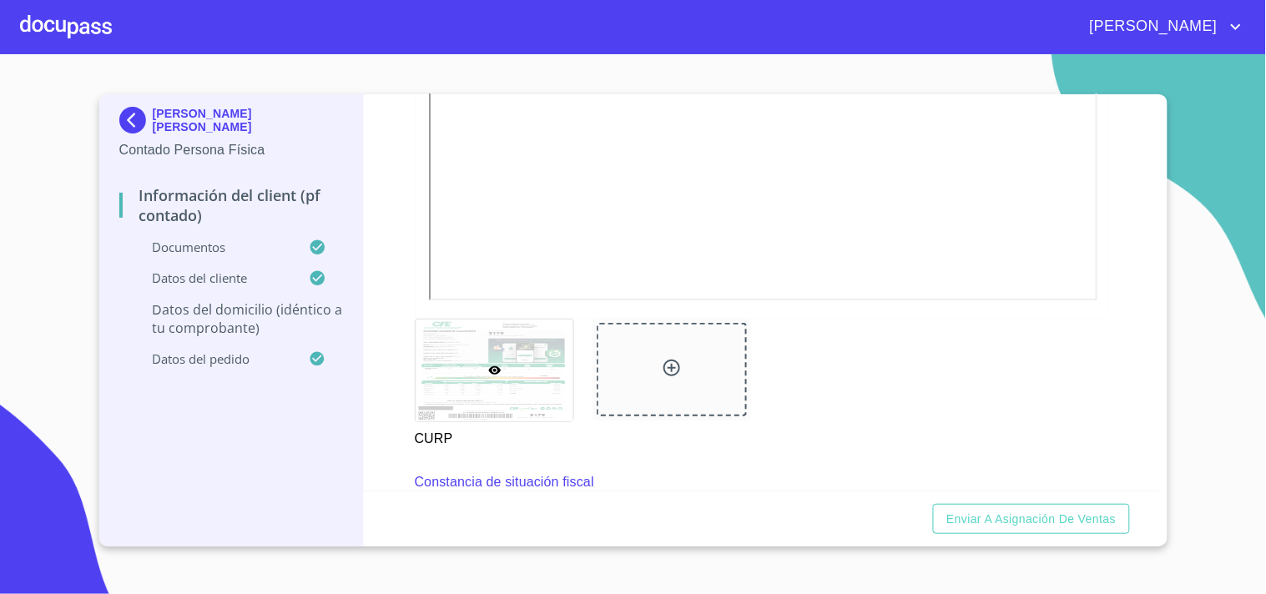
scroll to position [1591, 0]
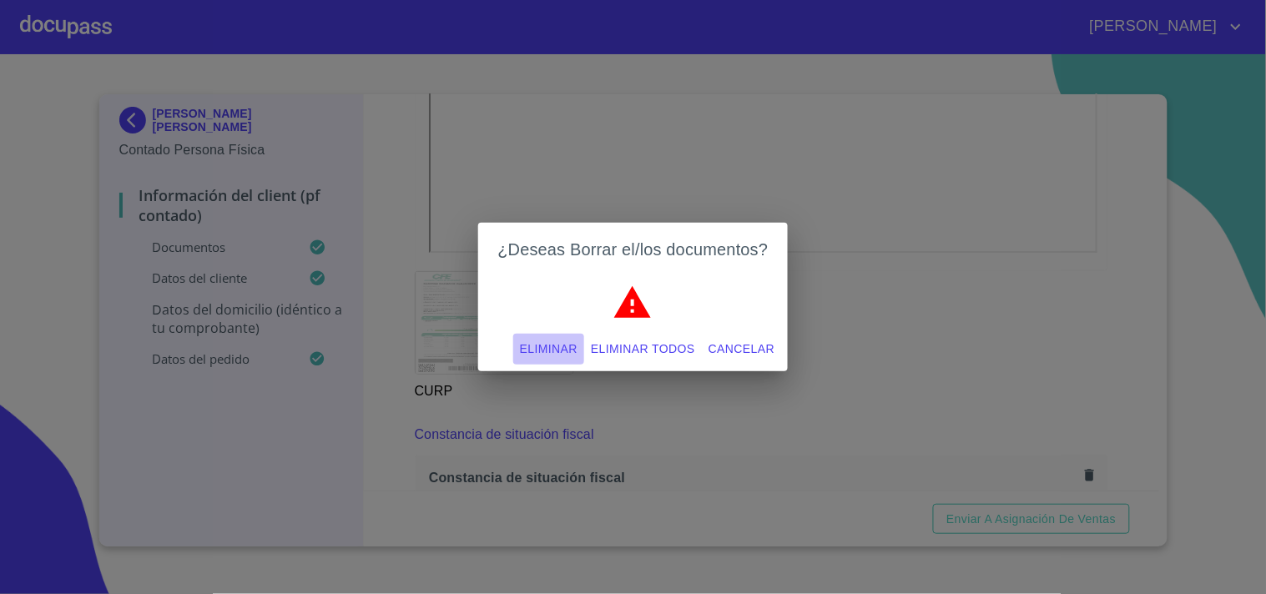
click at [552, 352] on span "Eliminar" at bounding box center [549, 349] width 58 height 21
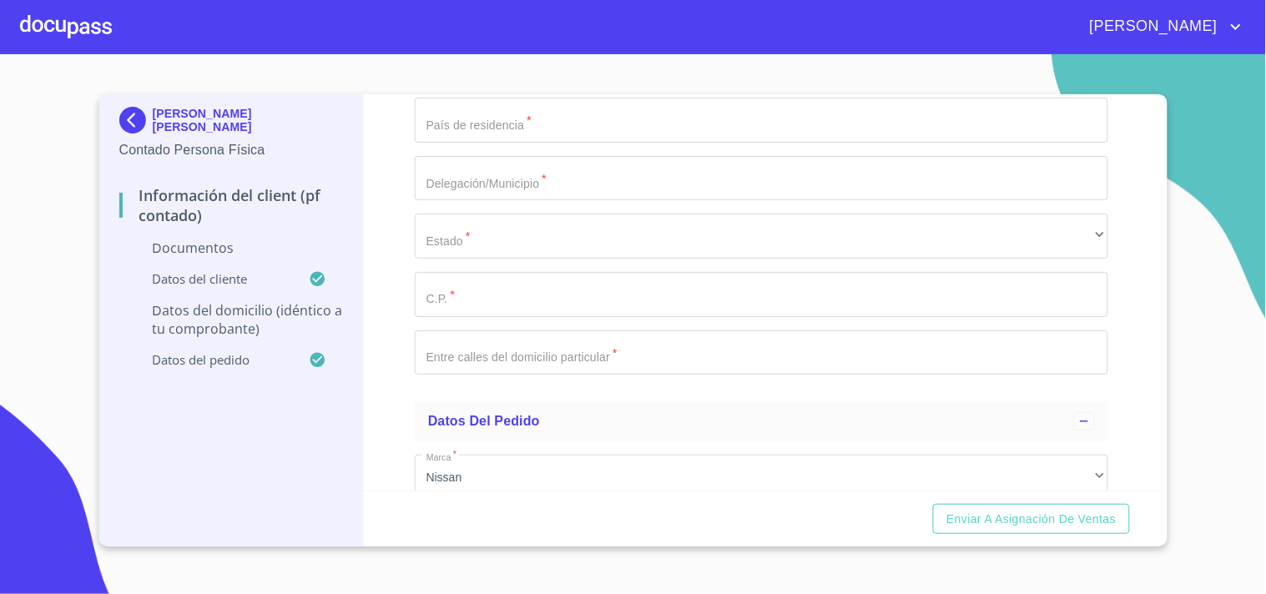
scroll to position [3390, 0]
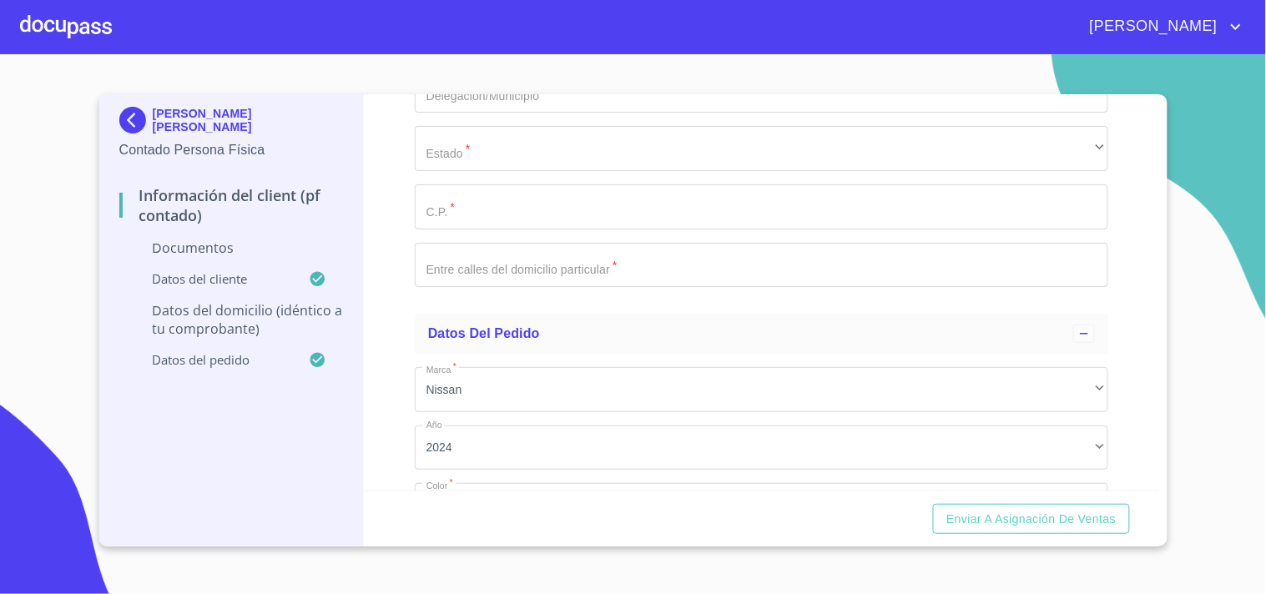
type input "S"
type input "EL SEGUNDO"
type input "44"
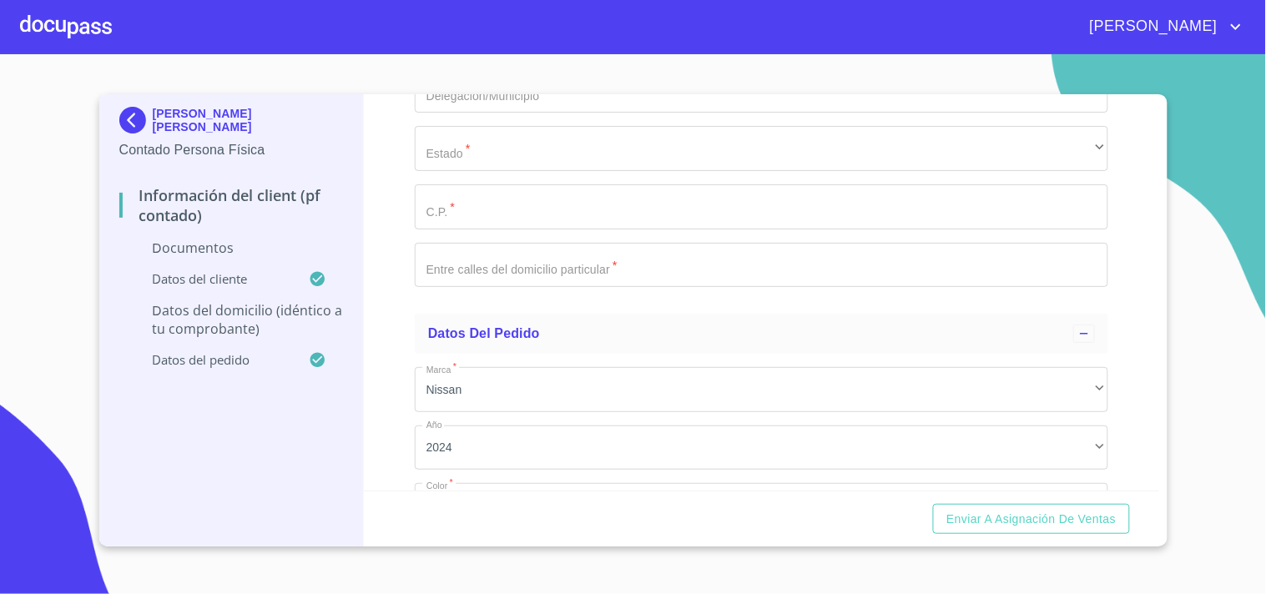
type input "[GEOGRAPHIC_DATA][US_STATE]"
type input "[GEOGRAPHIC_DATA]"
type input "TLAJOMULCO"
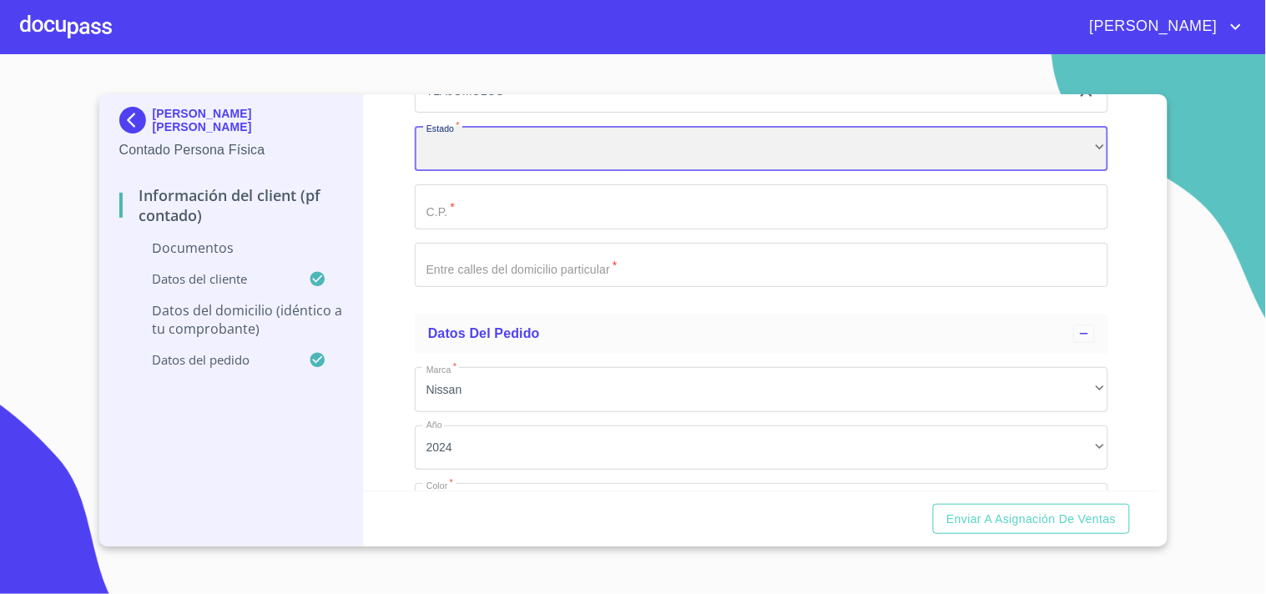
scroll to position [3432, 0]
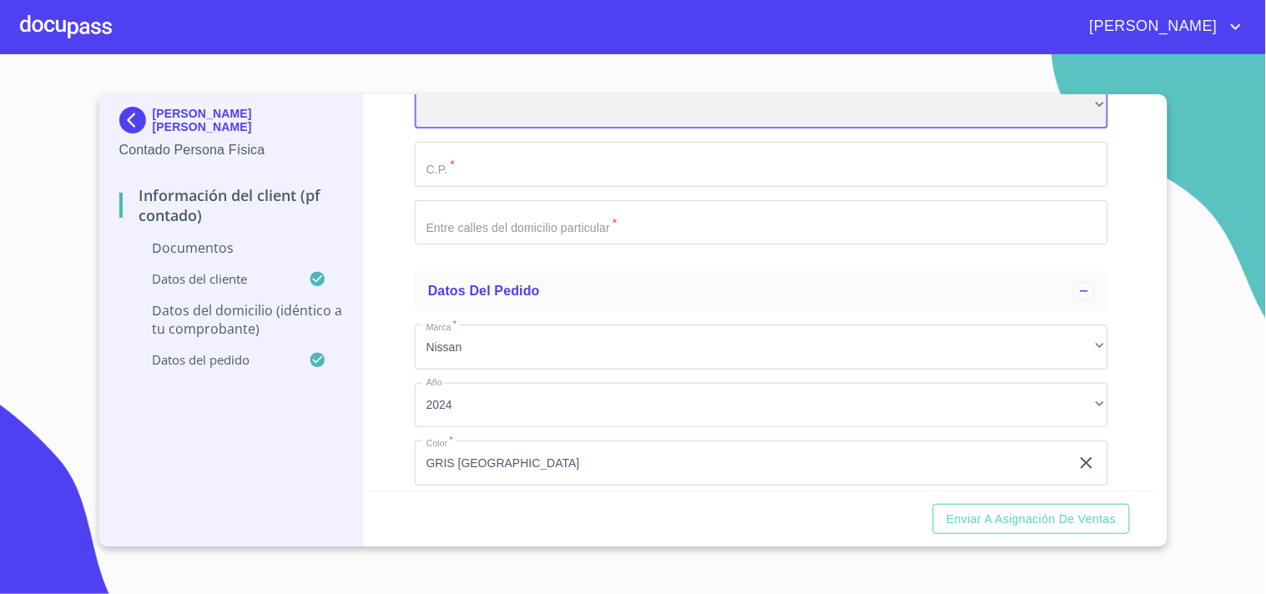
click at [863, 129] on div "​" at bounding box center [761, 105] width 693 height 45
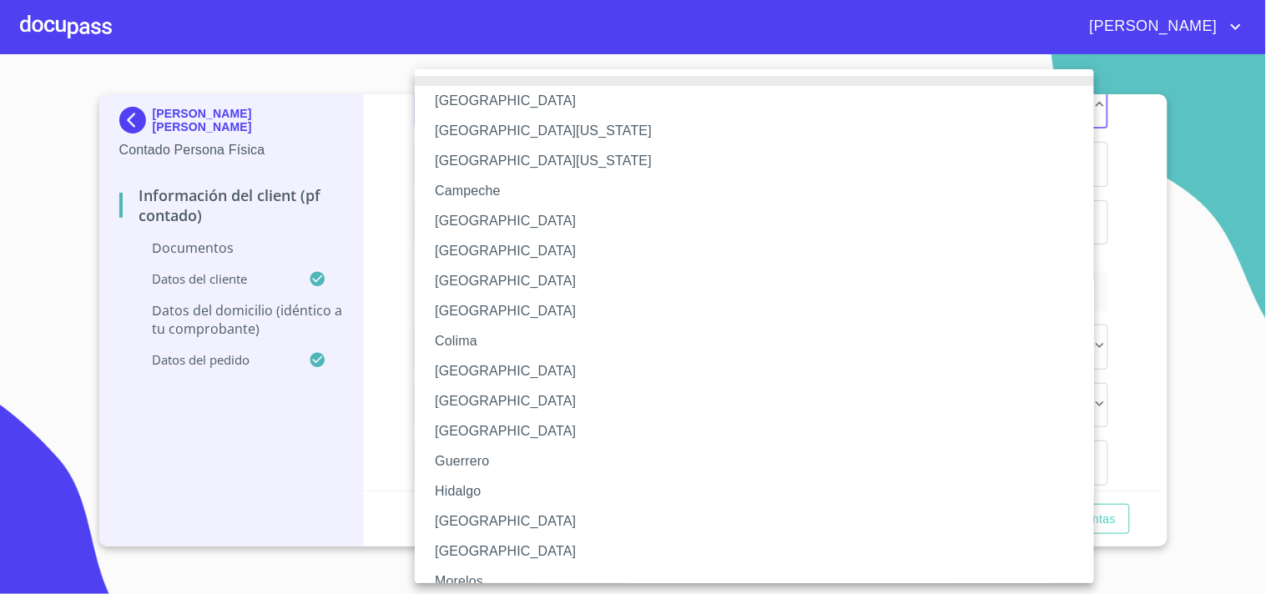
click at [456, 522] on li "[GEOGRAPHIC_DATA]" at bounding box center [761, 522] width 693 height 30
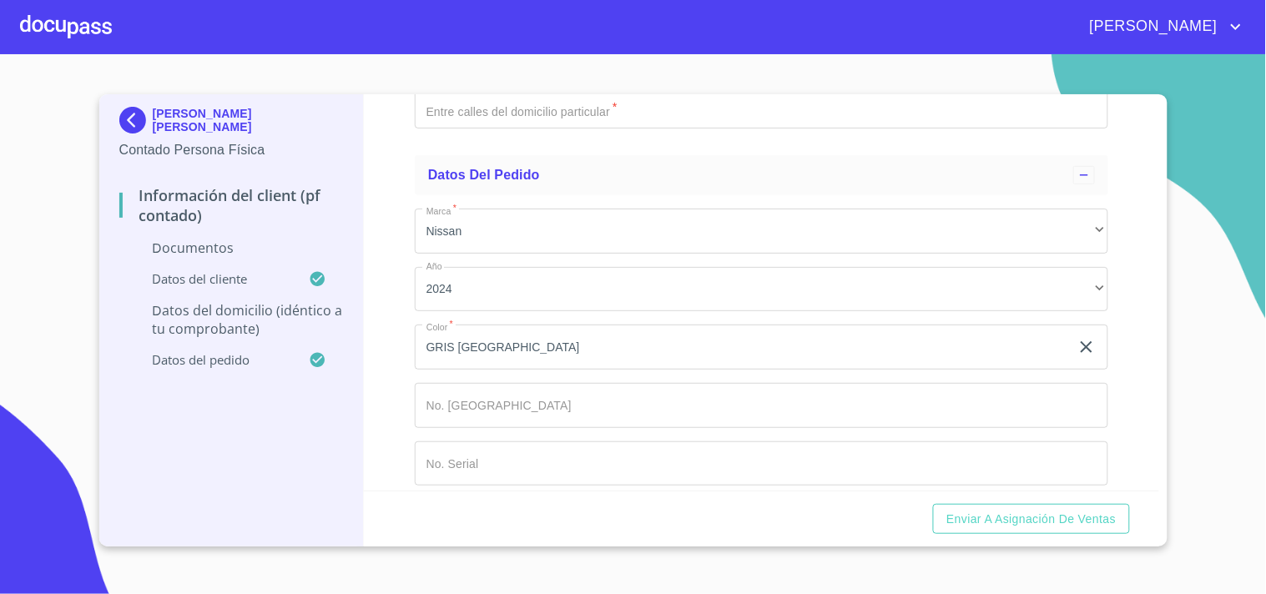
scroll to position [3618, 0]
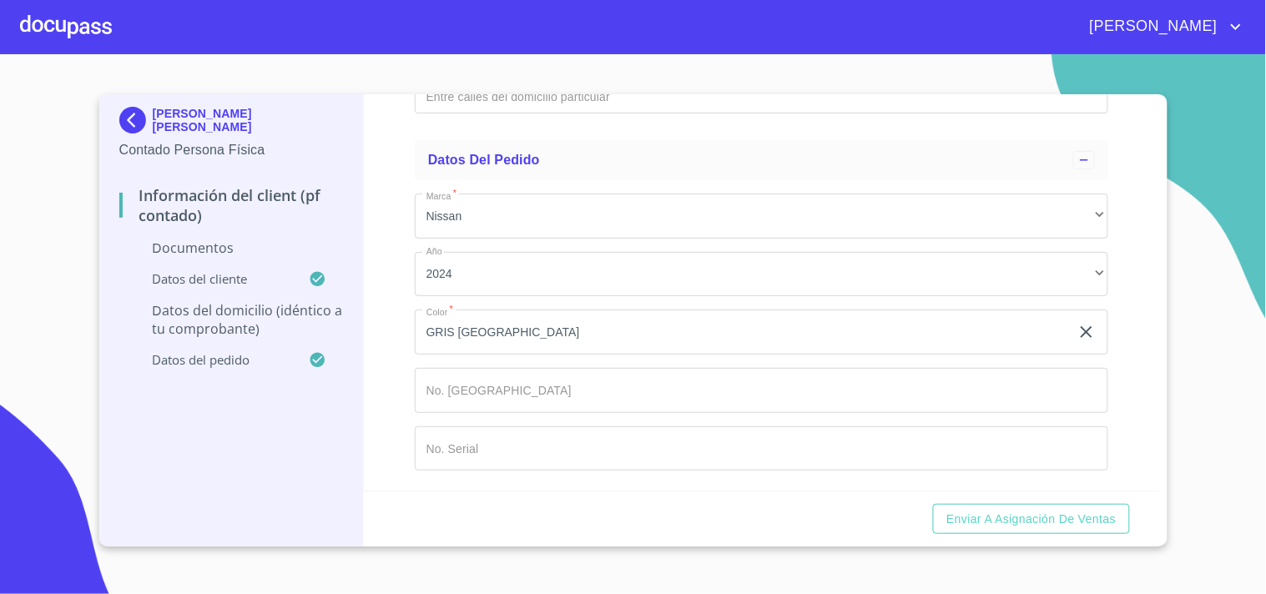
type input "45645"
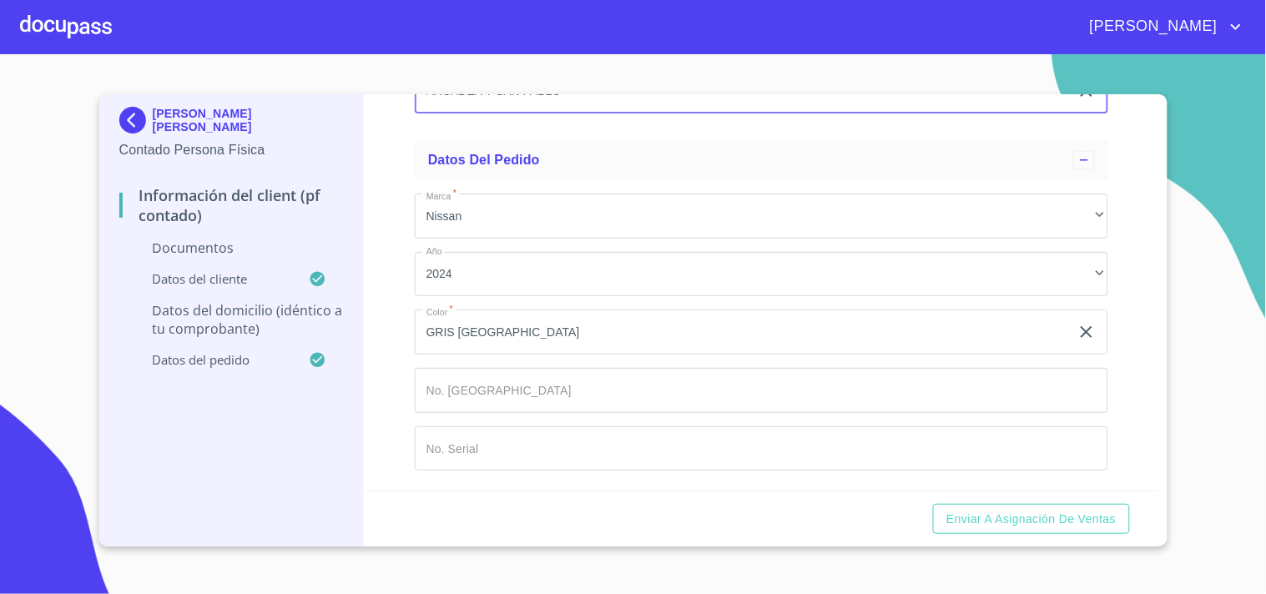
type input "ARCADEA Y SAN PABLO"
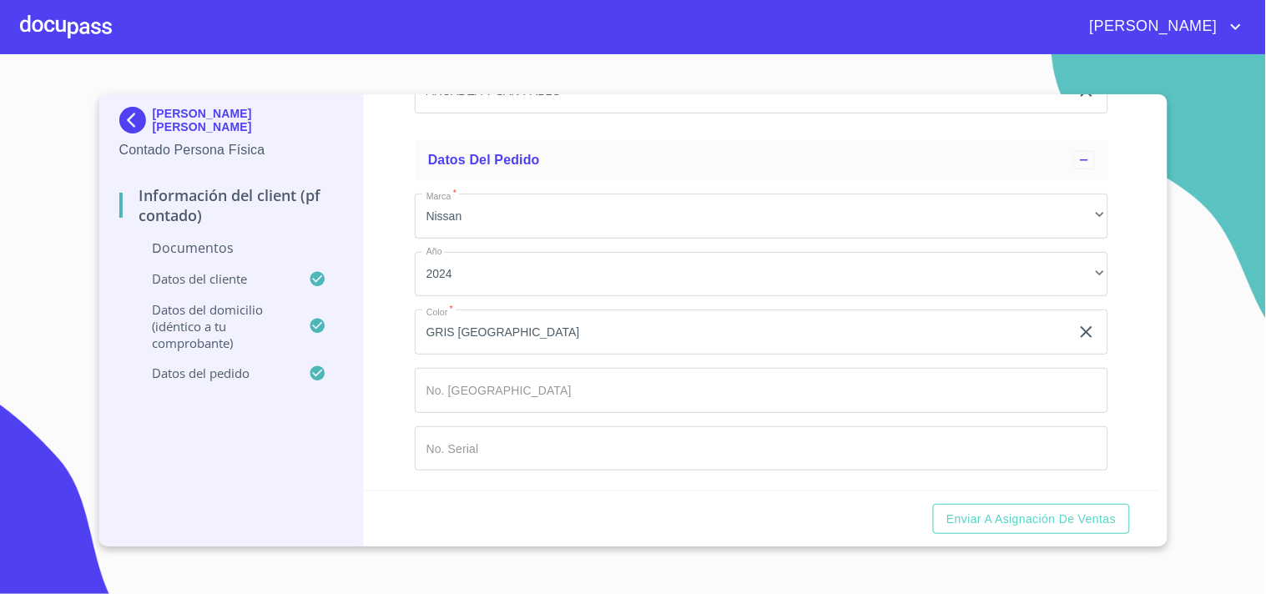
click at [386, 288] on div "Información del Client (PF contado) Documentos Documento de identificación.   *…" at bounding box center [761, 292] width 795 height 396
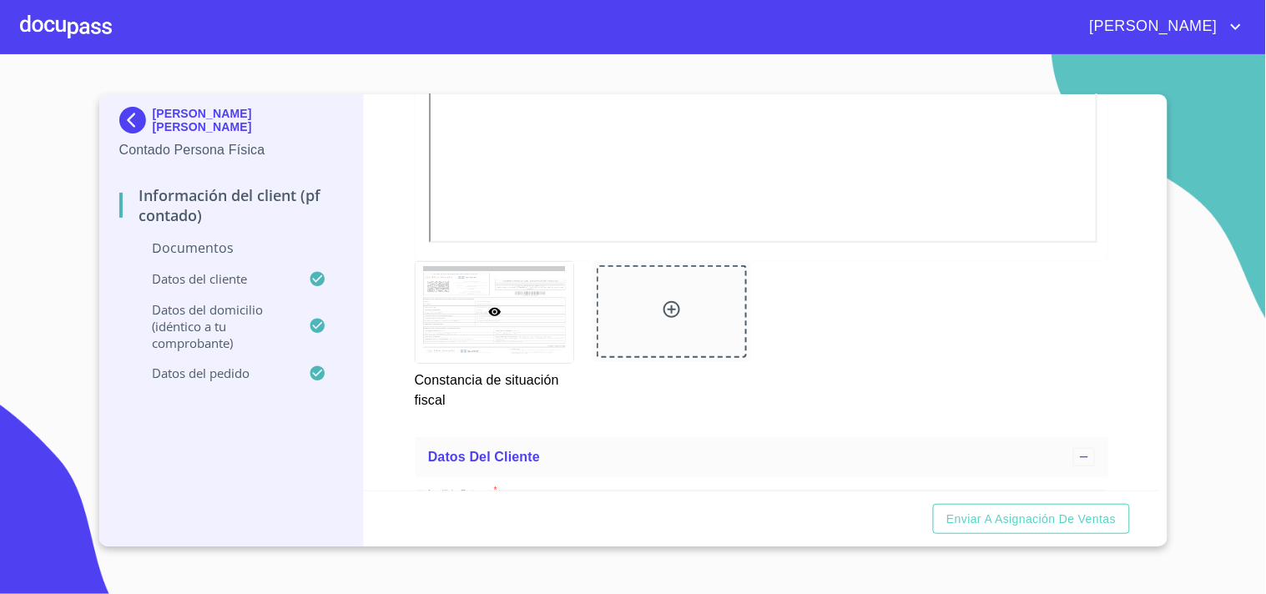
scroll to position [1947, 0]
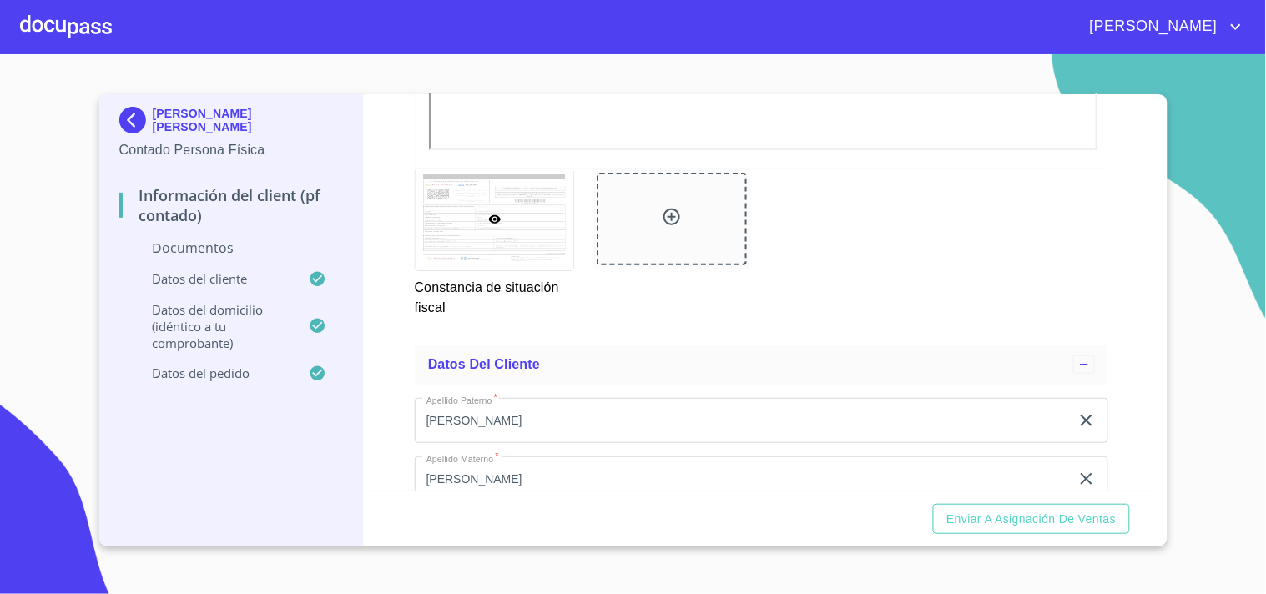
click at [658, 92] on section "[PERSON_NAME] [PERSON_NAME] Contado Persona Física Información del Client (PF c…" at bounding box center [633, 324] width 1266 height 540
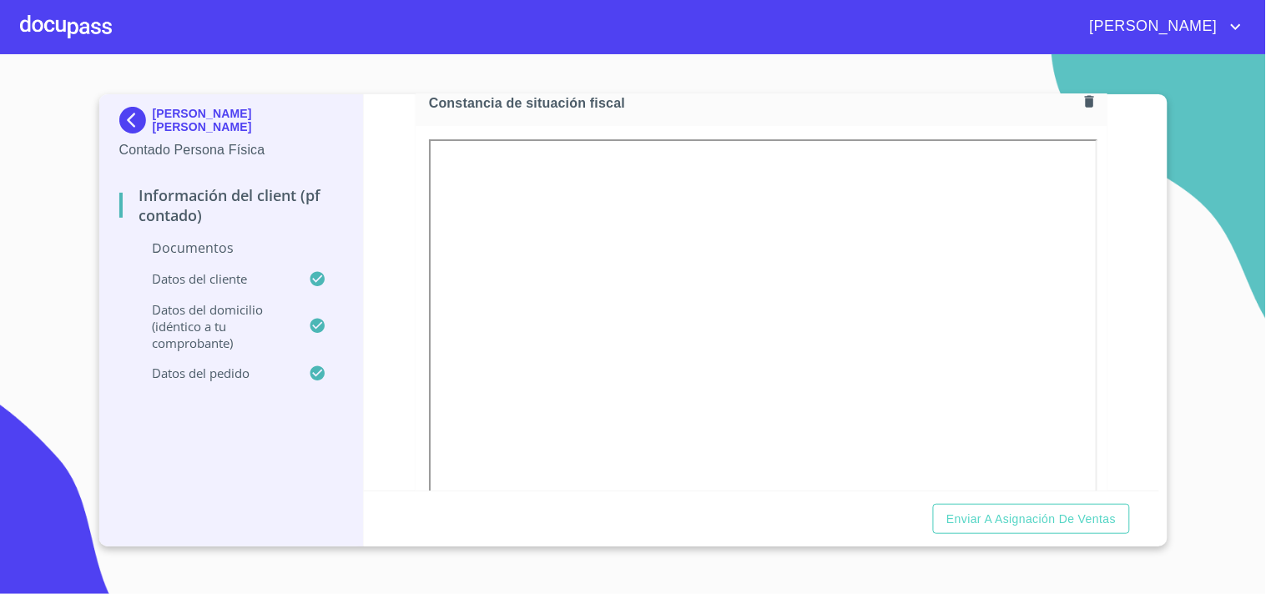
scroll to position [1483, 0]
